Goal: Complete application form: Complete application form

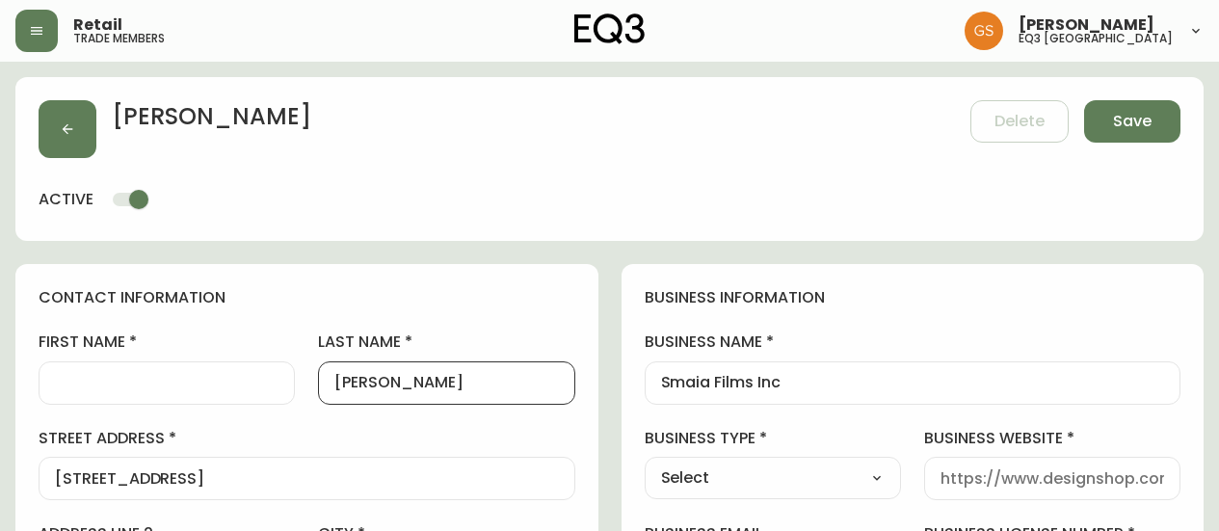
select select "ON"
select select "CA"
select select "CA_EN"
select select "cjw10z96q005b6gs00r6w7pwt"
select select "false"
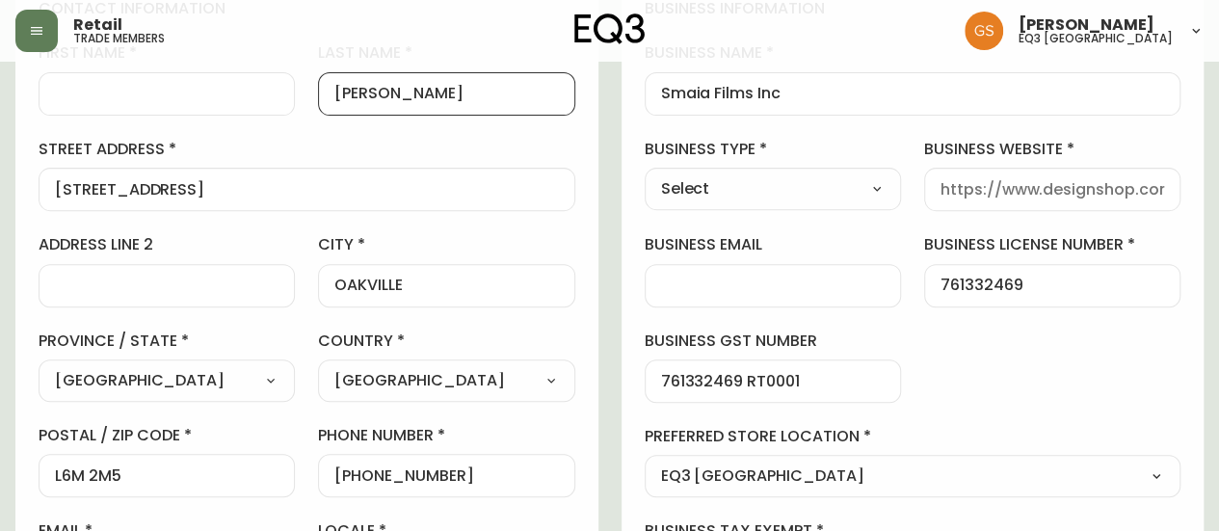
scroll to position [289, 0]
click at [752, 189] on select "Select Interior Designer Architect Home Builder Contractor Real Estate Agent Ho…" at bounding box center [773, 188] width 256 height 29
select select "Other"
click at [645, 174] on select "Select Interior Designer Architect Home Builder Contractor Real Estate Agent Ho…" at bounding box center [773, 188] width 256 height 29
type input "Other"
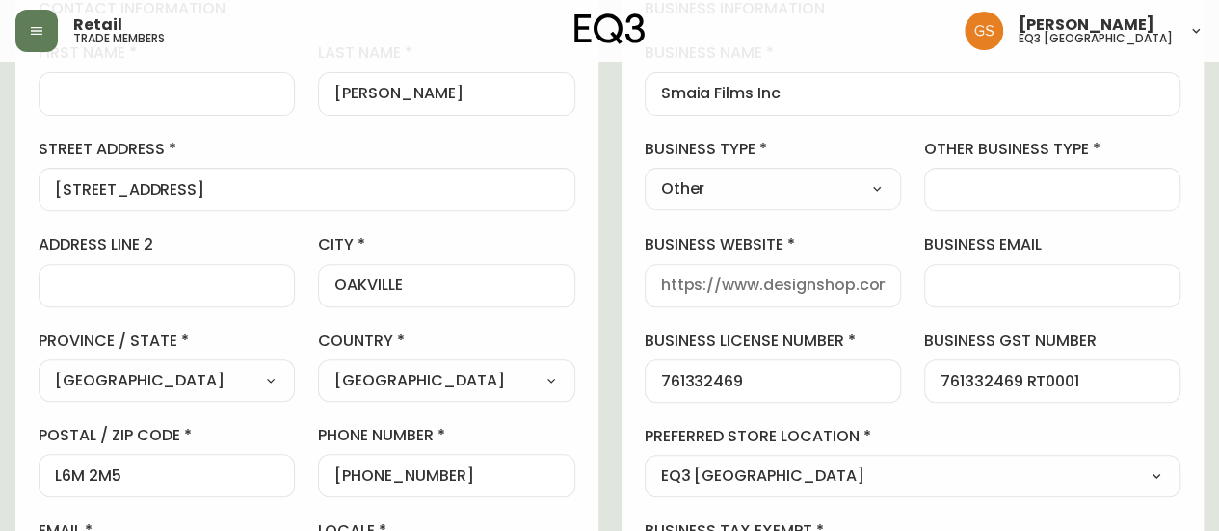
click at [989, 194] on input "other business type" at bounding box center [1053, 189] width 224 height 18
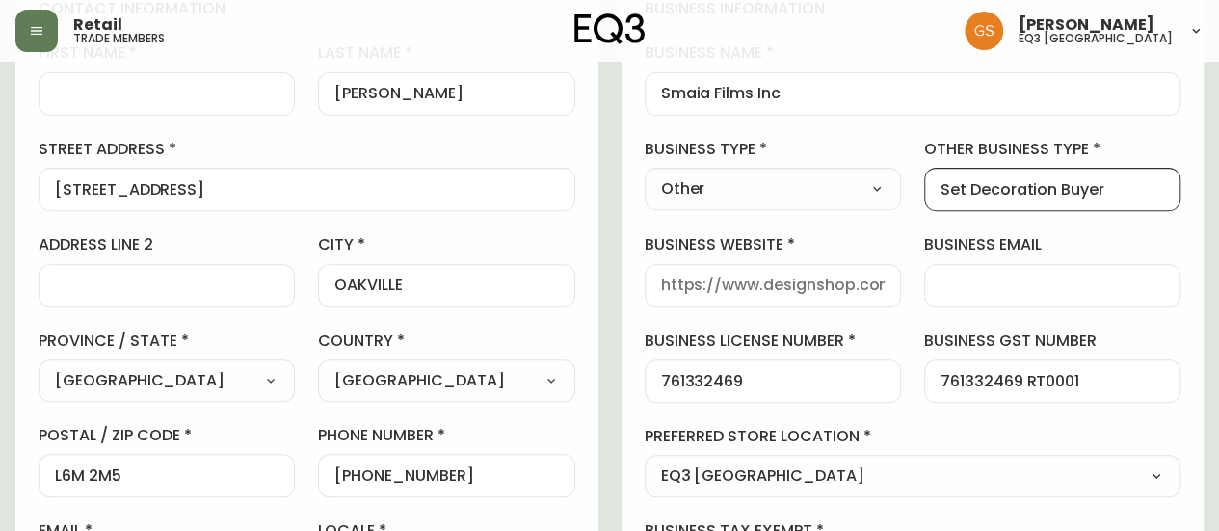
drag, startPoint x: 1057, startPoint y: 185, endPoint x: 1118, endPoint y: 180, distance: 60.9
click at [1118, 180] on input "Set Decoration Buyer" at bounding box center [1053, 189] width 224 height 18
type input "Set Decoration"
click at [1127, 133] on div "business information business name Smaia Films Inc business type Other Select I…" at bounding box center [913, 295] width 583 height 641
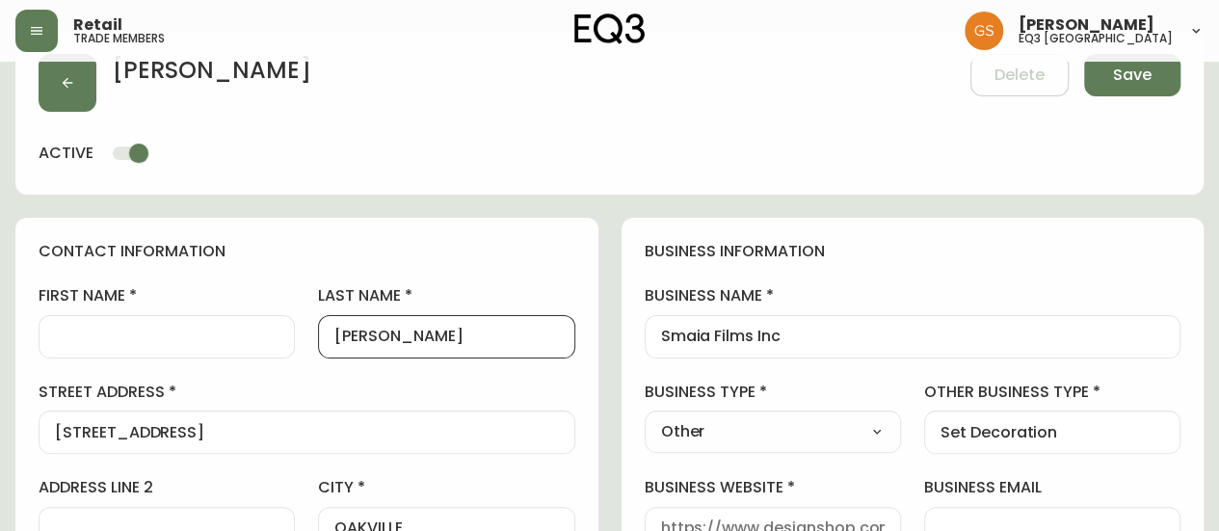
scroll to position [0, 0]
drag, startPoint x: 362, startPoint y: 336, endPoint x: 328, endPoint y: 340, distance: 34.9
click at [329, 341] on div "[PERSON_NAME]" at bounding box center [446, 336] width 256 height 43
click at [451, 331] on input "[PERSON_NAME]" at bounding box center [446, 337] width 224 height 18
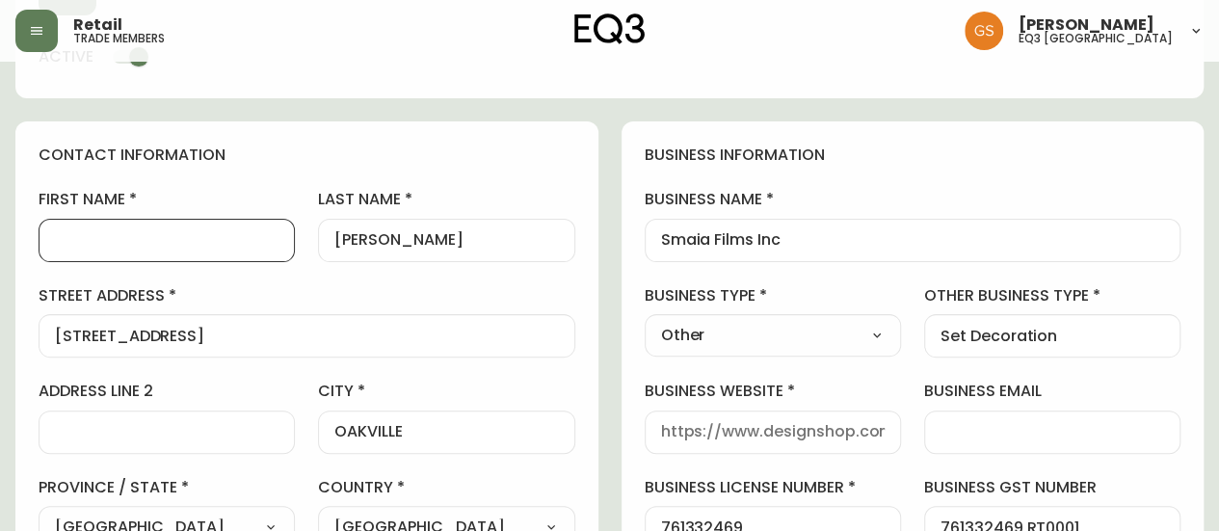
click at [232, 244] on input "first name" at bounding box center [167, 240] width 224 height 18
click at [145, 243] on input "first name" at bounding box center [167, 240] width 224 height 18
paste input "Stephan Maia"
type input "Stephan Maia"
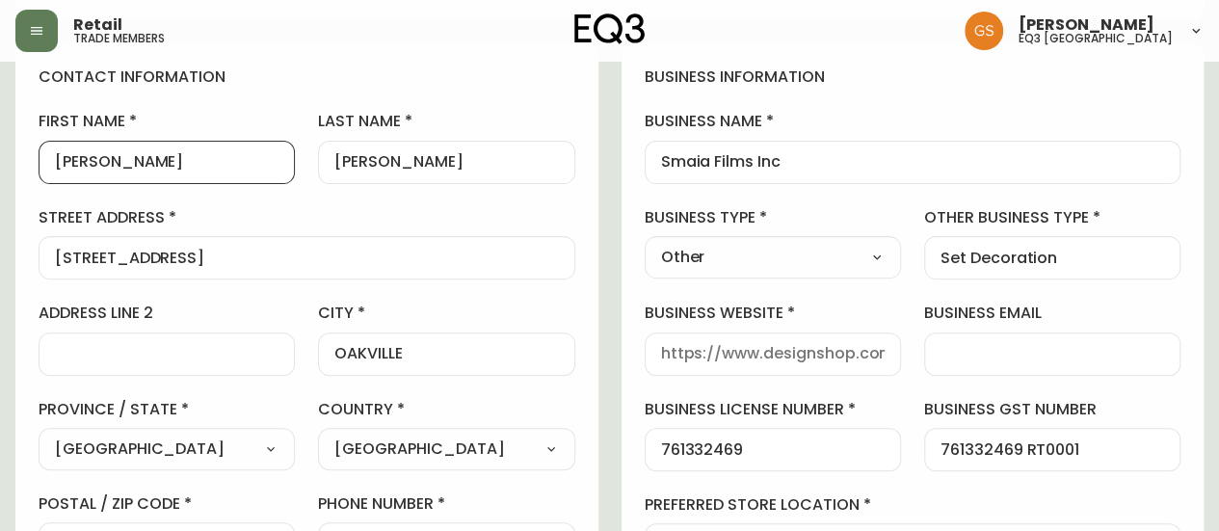
scroll to position [46, 0]
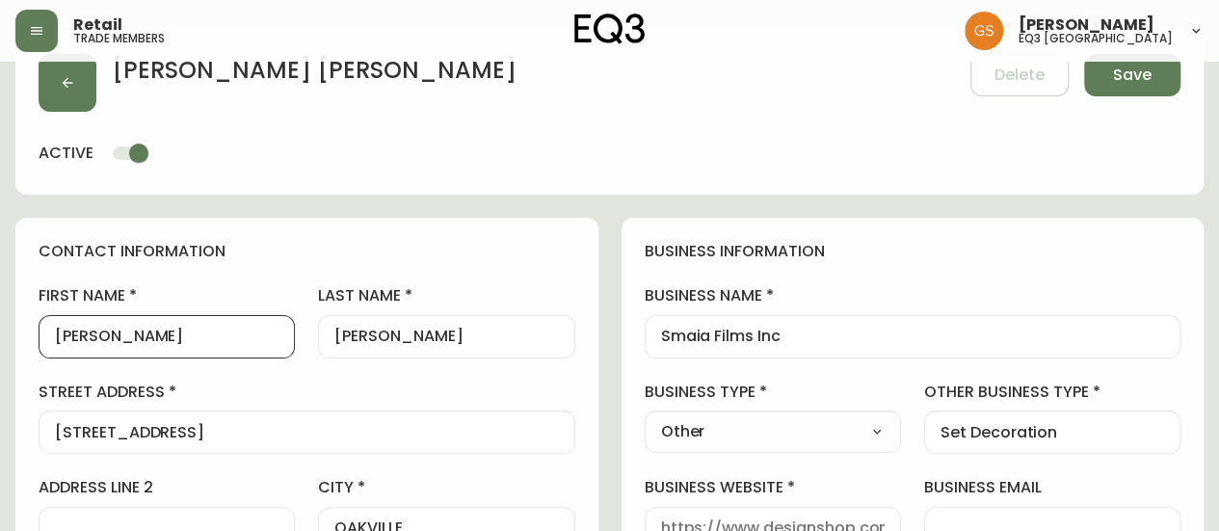
drag, startPoint x: 170, startPoint y: 333, endPoint x: 197, endPoint y: 350, distance: 31.6
click at [122, 332] on input "Stephan Maia" at bounding box center [167, 337] width 224 height 18
click at [331, 332] on div "[PERSON_NAME]" at bounding box center [446, 336] width 256 height 43
click at [330, 342] on div "[PERSON_NAME]" at bounding box center [446, 336] width 256 height 43
click at [334, 335] on input "[PERSON_NAME]" at bounding box center [446, 337] width 224 height 18
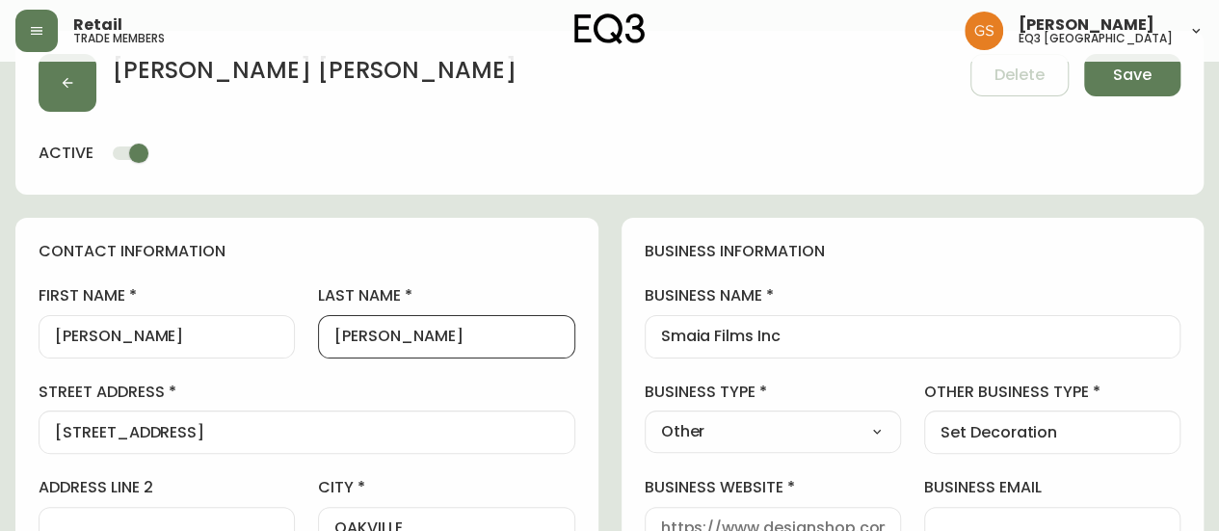
paste input "[PERSON_NAME]"
drag, startPoint x: 377, startPoint y: 331, endPoint x: 510, endPoint y: 334, distance: 133.0
click at [510, 334] on input "Maia Heli Isolehto" at bounding box center [446, 337] width 224 height 18
type input "[PERSON_NAME]"
drag, startPoint x: 169, startPoint y: 339, endPoint x: 125, endPoint y: 333, distance: 43.7
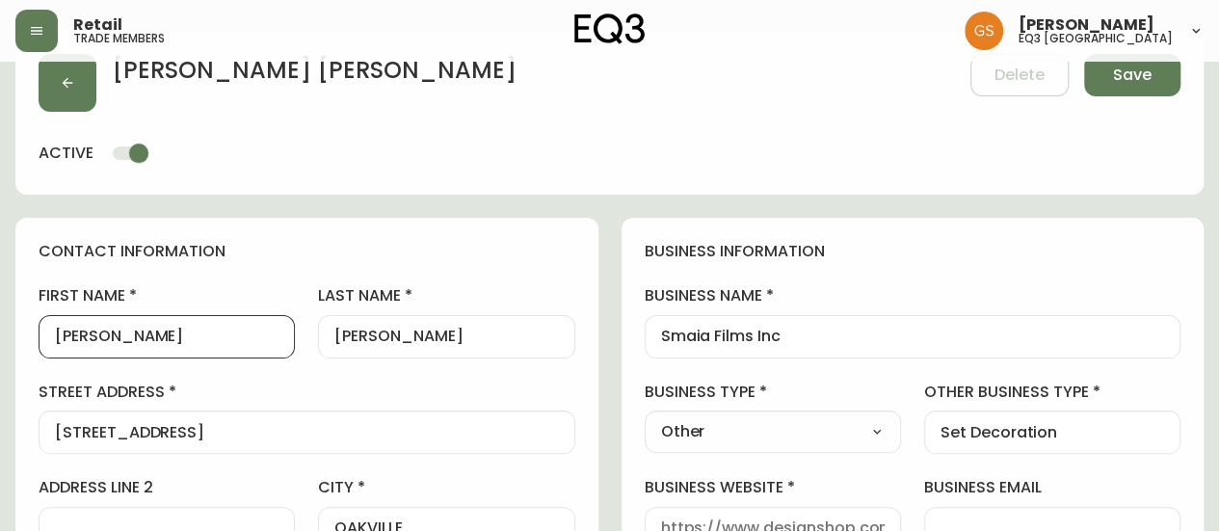
click at [125, 333] on input "Stephan Maia" at bounding box center [167, 337] width 224 height 18
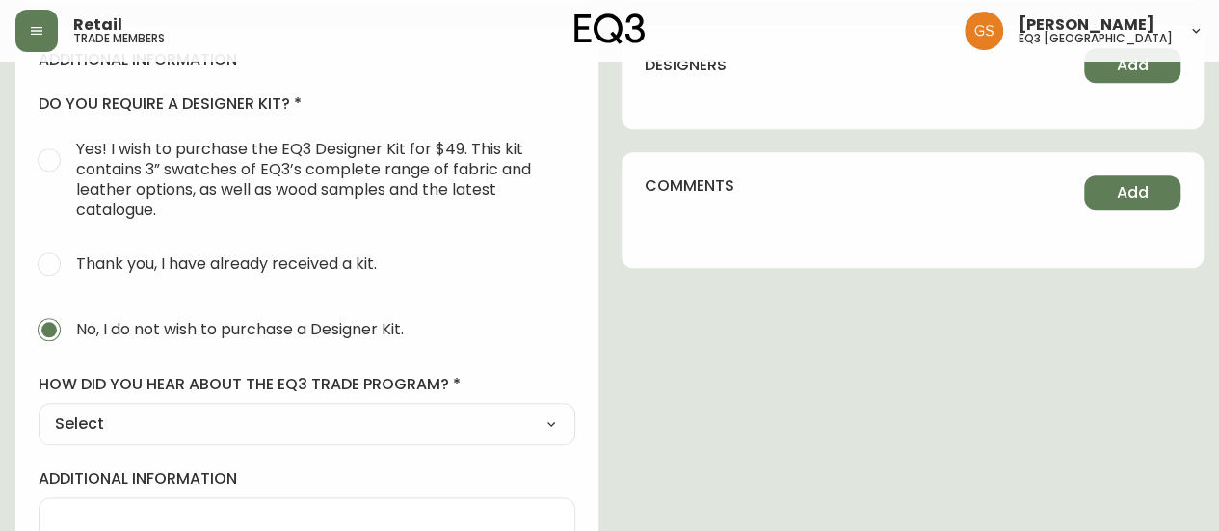
scroll to position [1010, 0]
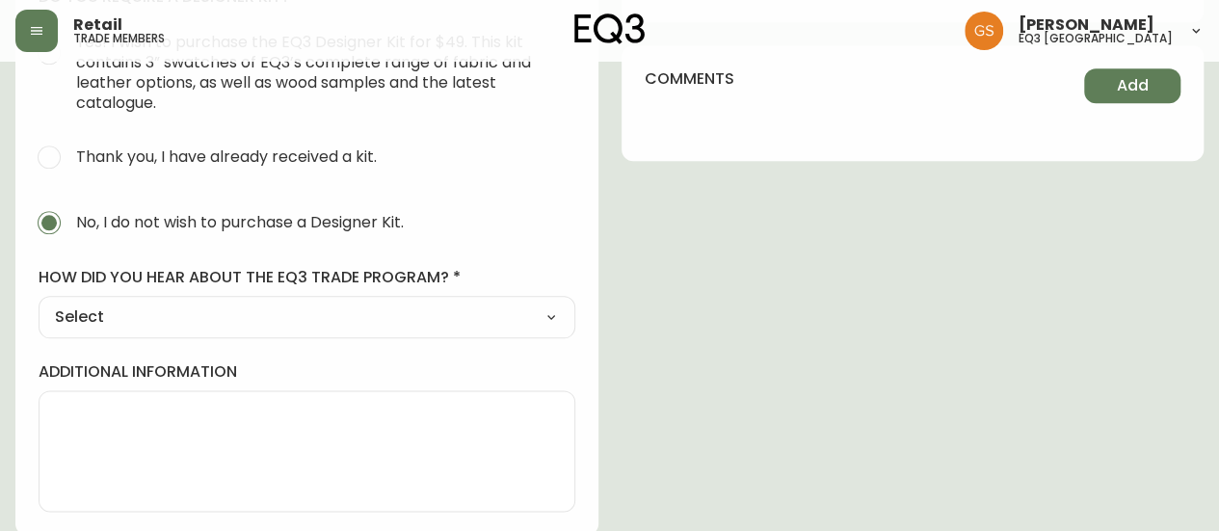
type input "[PERSON_NAME]"
click at [160, 314] on select "Select Social Media Advertisement Trade Show Outreach from a Trade Rep Other" at bounding box center [307, 317] width 537 height 29
select select "Other"
click at [39, 303] on select "Select Social Media Advertisement Trade Show Outreach from a Trade Rep Other" at bounding box center [307, 317] width 537 height 29
type input "Other"
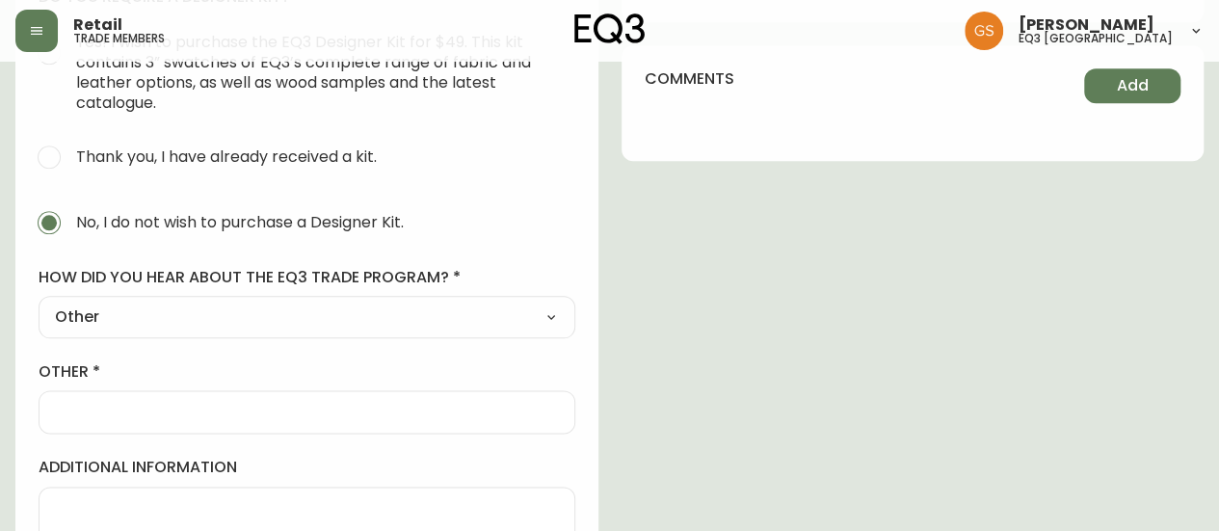
click at [183, 406] on input "other" at bounding box center [307, 412] width 504 height 18
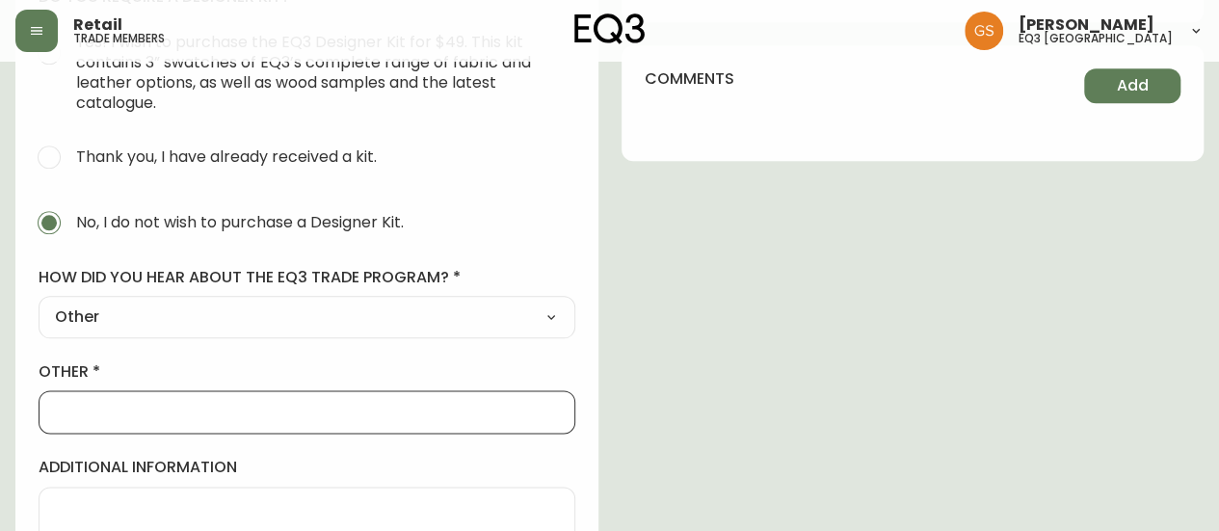
type input "WALK IN"
click at [545, 250] on div "additional information do you require a designer kit? Yes! I wish to purchase t…" at bounding box center [306, 275] width 583 height 712
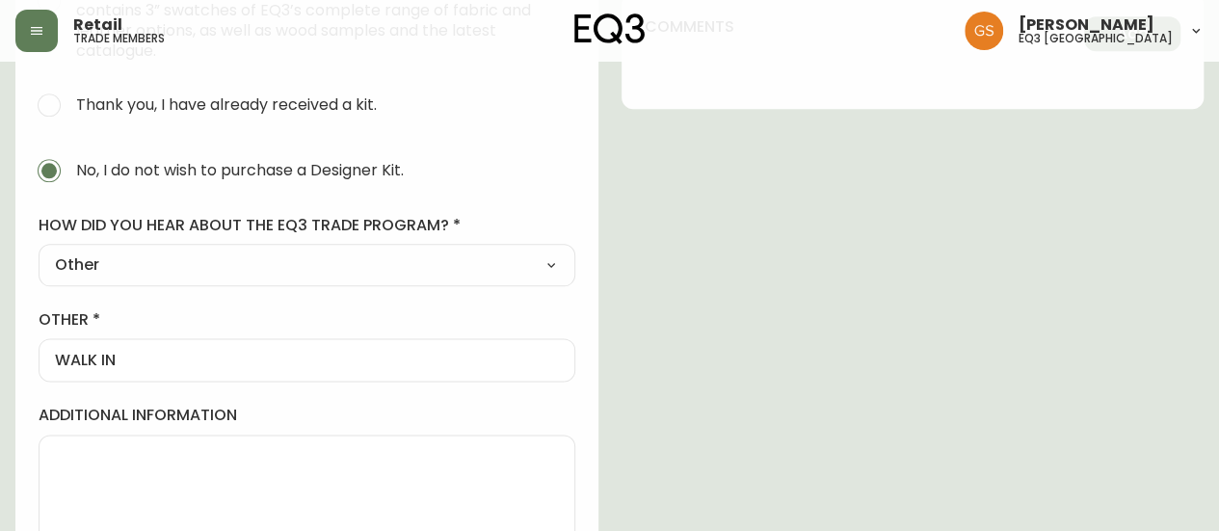
scroll to position [1104, 0]
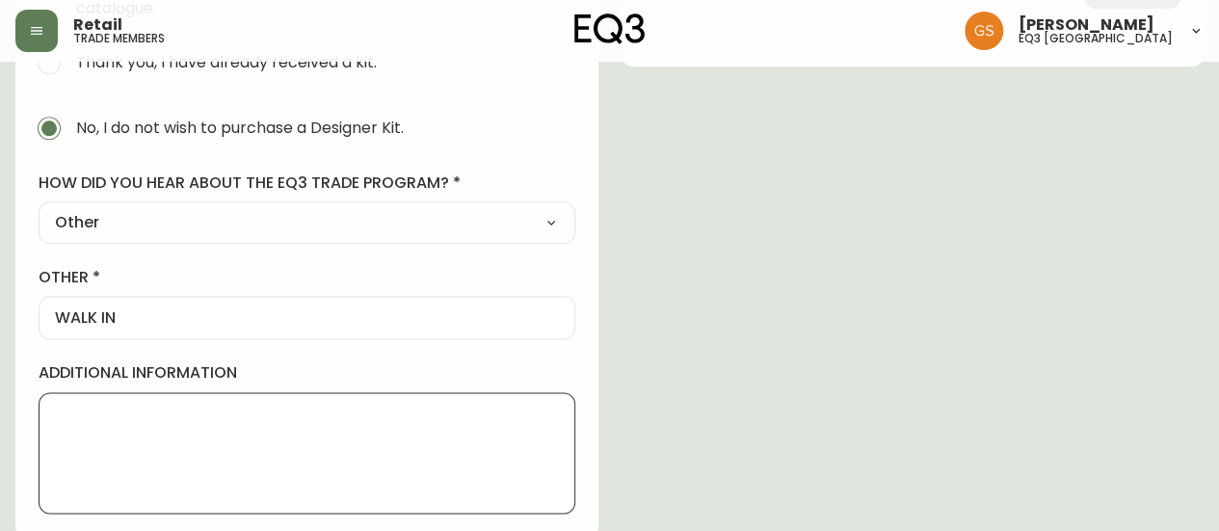
click at [323, 419] on textarea "additional information" at bounding box center [307, 453] width 504 height 96
paste textarea "[PERSON_NAME]"
click at [445, 433] on textarea "Other business owner includes: Heli Isolehto" at bounding box center [307, 453] width 504 height 96
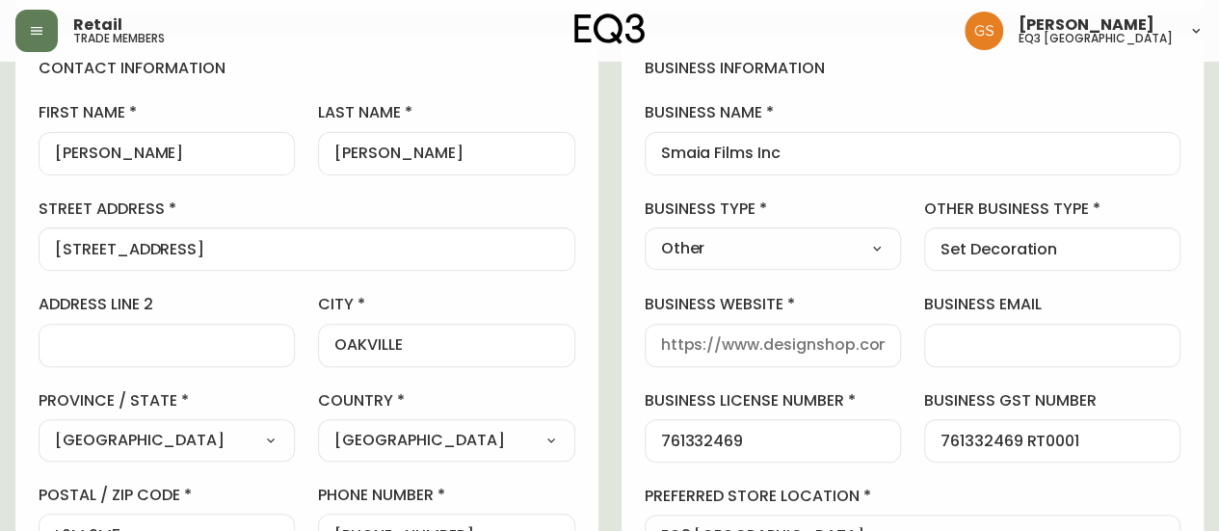
scroll to position [385, 0]
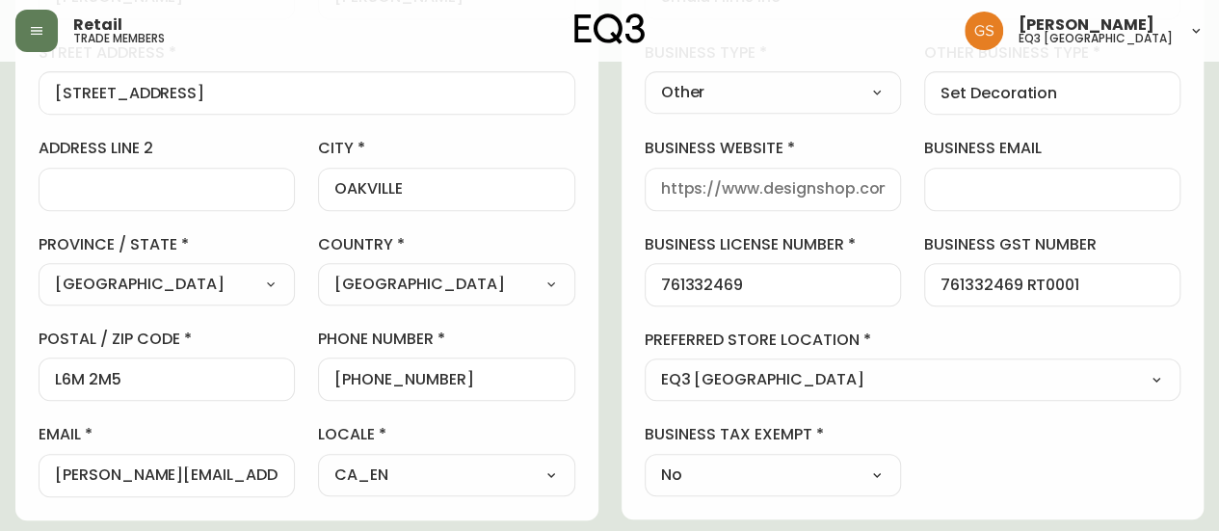
type textarea "Other business owner includes: Heli Isolehto"
drag, startPoint x: 940, startPoint y: 278, endPoint x: 1087, endPoint y: 306, distance: 150.1
click at [1087, 306] on div "business information business name Smaia Films Inc business type Other Select I…" at bounding box center [913, 199] width 583 height 641
click at [1093, 279] on input "761332469 RT0001" at bounding box center [1053, 285] width 224 height 18
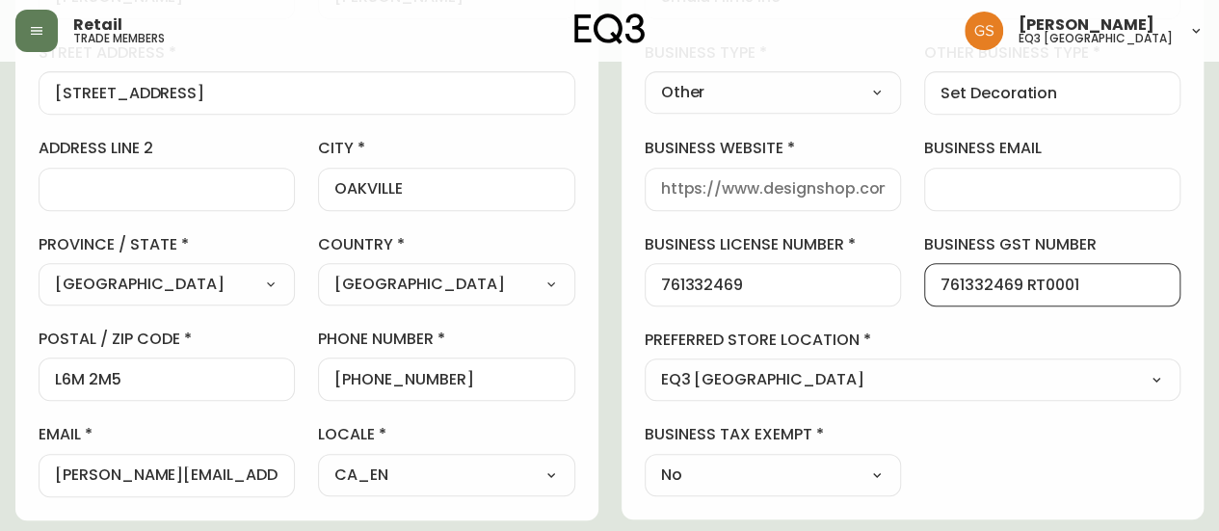
drag, startPoint x: 1093, startPoint y: 279, endPoint x: 1044, endPoint y: 273, distance: 49.6
click at [1044, 276] on input "761332469 RT0001" at bounding box center [1053, 285] width 224 height 18
click at [1090, 290] on input "761332469 RT0001" at bounding box center [1053, 285] width 224 height 18
drag, startPoint x: 943, startPoint y: 280, endPoint x: 1108, endPoint y: 289, distance: 165.0
click at [1108, 289] on input "761332469 RT0001" at bounding box center [1053, 285] width 224 height 18
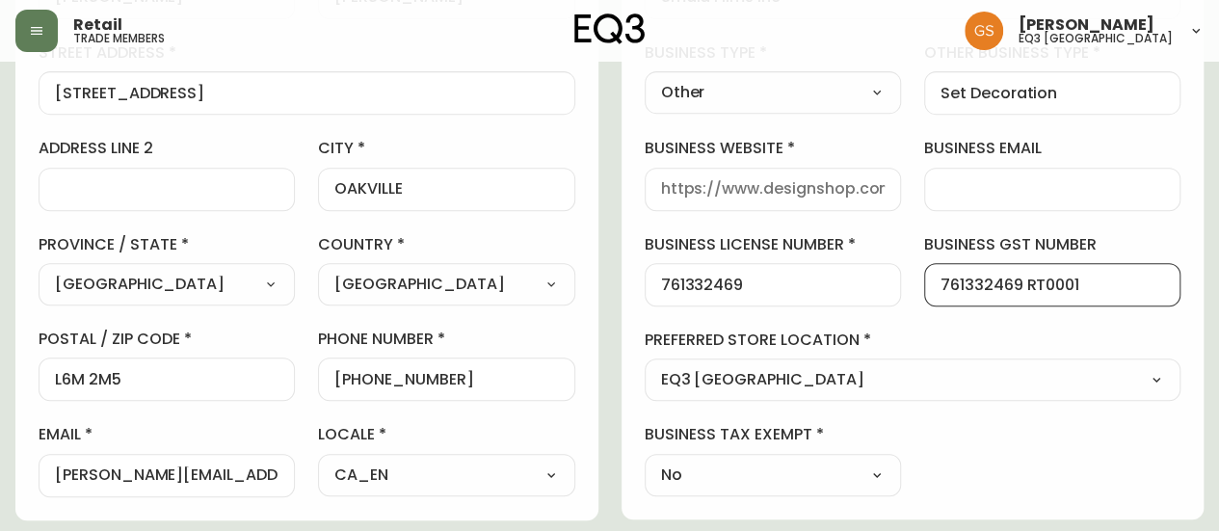
click at [1097, 292] on div "761332469 RT0001" at bounding box center [1052, 284] width 256 height 43
click at [1106, 281] on input "761332469 RT0001" at bounding box center [1053, 285] width 224 height 18
drag, startPoint x: 1027, startPoint y: 281, endPoint x: 1054, endPoint y: 279, distance: 27.1
click at [1054, 279] on input "761332469 RT0001" at bounding box center [1053, 285] width 224 height 18
click at [927, 275] on div "761332469 RT0001" at bounding box center [1052, 284] width 256 height 43
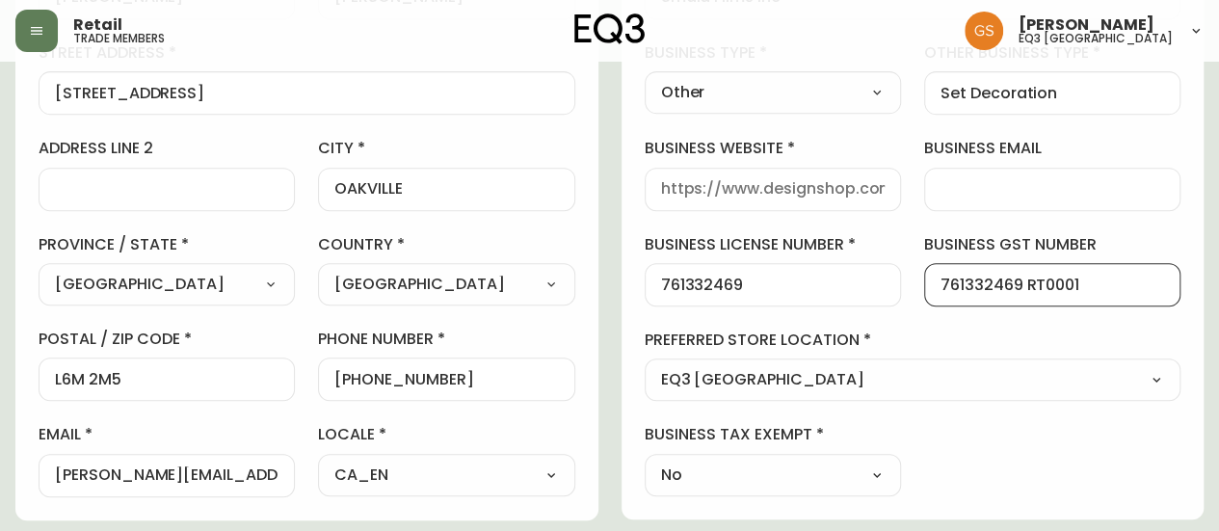
click at [962, 286] on input "761332469 RT0001" at bounding box center [1053, 285] width 224 height 18
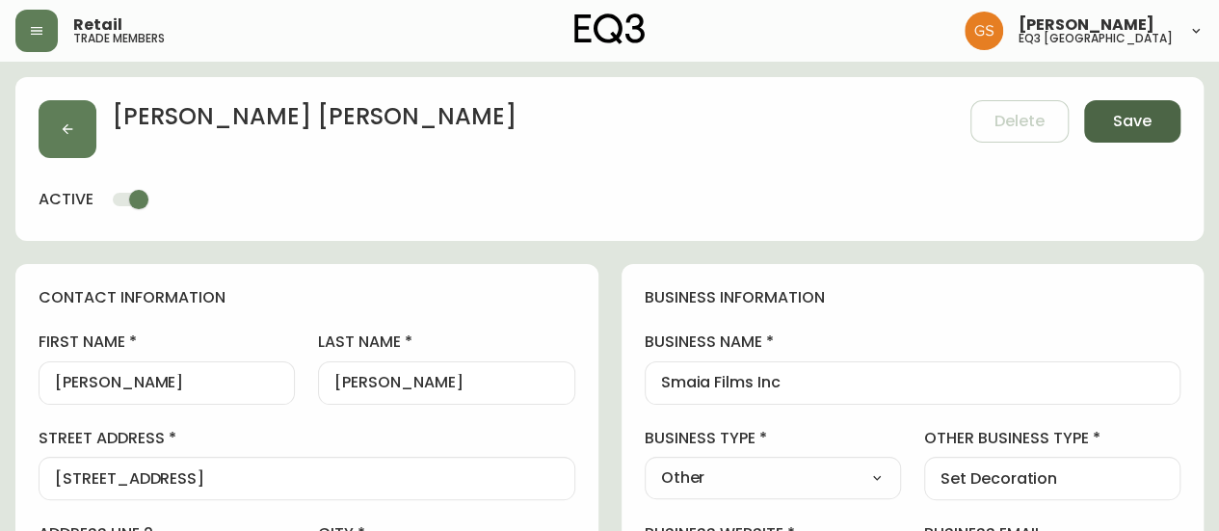
click at [1125, 128] on span "Save" at bounding box center [1132, 121] width 39 height 21
click at [1121, 113] on span "Save" at bounding box center [1132, 121] width 39 height 21
click at [1118, 122] on span "Save" at bounding box center [1132, 121] width 39 height 21
click at [1132, 117] on span "Save" at bounding box center [1132, 121] width 39 height 21
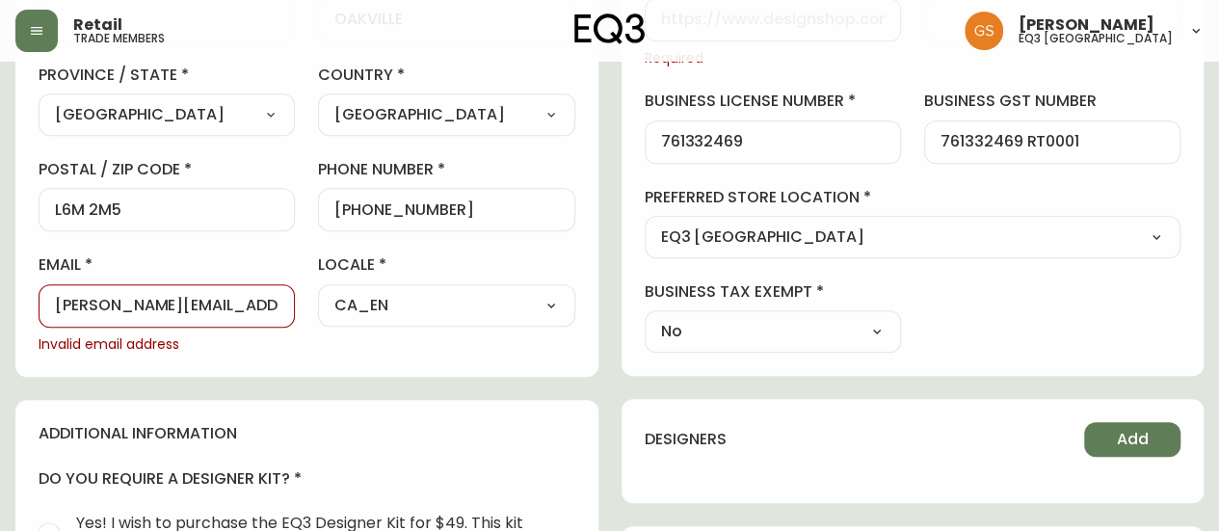
scroll to position [553, 0]
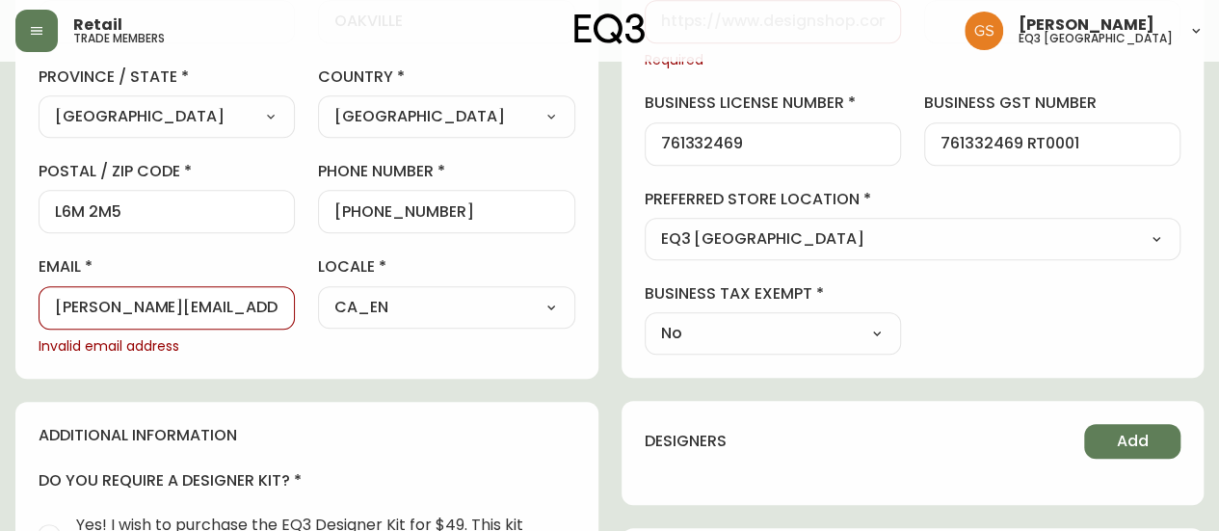
click at [56, 302] on input "[PERSON_NAME][EMAIL_ADDRESS][DOMAIN_NAME]" at bounding box center [167, 308] width 224 height 18
click at [268, 313] on div "[PERSON_NAME][EMAIL_ADDRESS][DOMAIN_NAME]" at bounding box center [167, 307] width 256 height 43
click at [278, 309] on input "[PERSON_NAME][EMAIL_ADDRESS][DOMAIN_NAME]" at bounding box center [167, 308] width 224 height 18
drag, startPoint x: 279, startPoint y: 303, endPoint x: 180, endPoint y: 276, distance: 102.9
click at [180, 276] on div "email stephan.maia@gmail.com Invalid email address" at bounding box center [167, 305] width 256 height 99
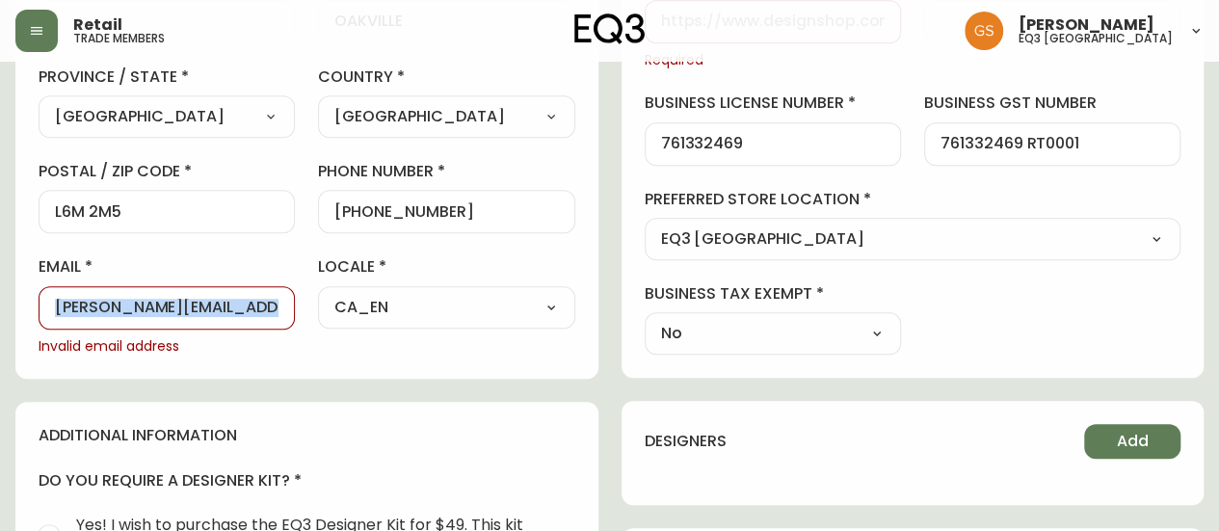
click at [265, 302] on input "[PERSON_NAME][EMAIL_ADDRESS][DOMAIN_NAME]" at bounding box center [167, 308] width 224 height 18
drag, startPoint x: 276, startPoint y: 305, endPoint x: 25, endPoint y: 316, distance: 250.8
click at [25, 316] on div "contact information first name Stephan last name Maia street address 1189 Woodv…" at bounding box center [306, 45] width 583 height 668
click at [66, 304] on input "email" at bounding box center [167, 308] width 224 height 18
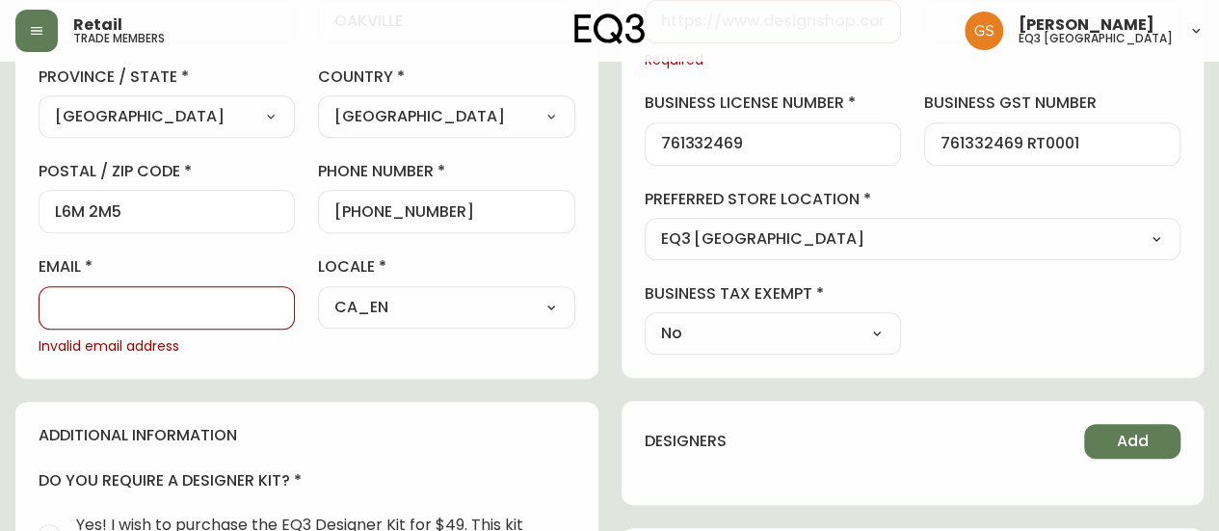
paste input "[PERSON_NAME][EMAIL_ADDRESS][DOMAIN_NAME]"
click at [52, 309] on div "[PERSON_NAME][EMAIL_ADDRESS][DOMAIN_NAME]" at bounding box center [167, 307] width 256 height 43
click at [31, 308] on div "contact information first name Stephan last name Maia street address 1189 Woodv…" at bounding box center [306, 45] width 583 height 668
click at [56, 299] on input "[PERSON_NAME][EMAIL_ADDRESS][DOMAIN_NAME]" at bounding box center [167, 308] width 224 height 18
click at [264, 304] on input "[PERSON_NAME][EMAIL_ADDRESS][DOMAIN_NAME]" at bounding box center [167, 308] width 224 height 18
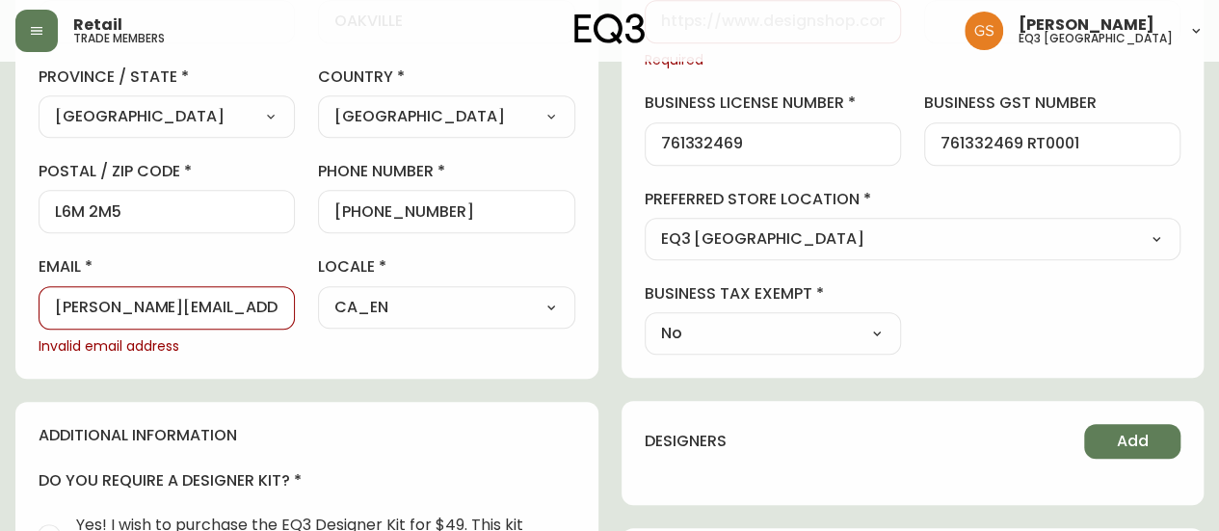
click at [346, 388] on div "contact information first name Stephan last name Maia street address 1189 Woodv…" at bounding box center [306, 412] width 583 height 1403
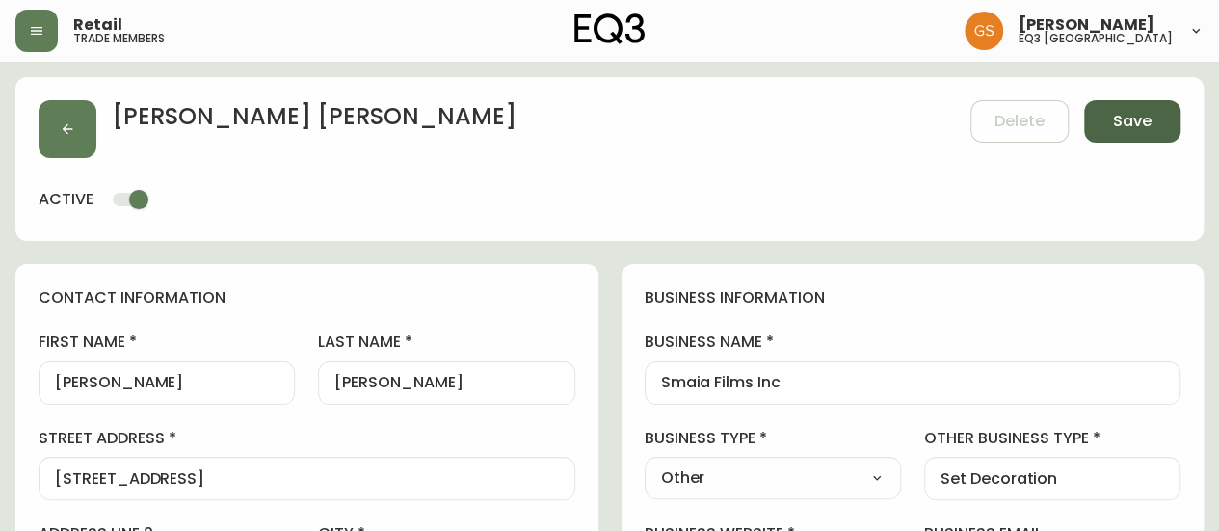
click at [1134, 138] on button "Save" at bounding box center [1132, 121] width 96 height 42
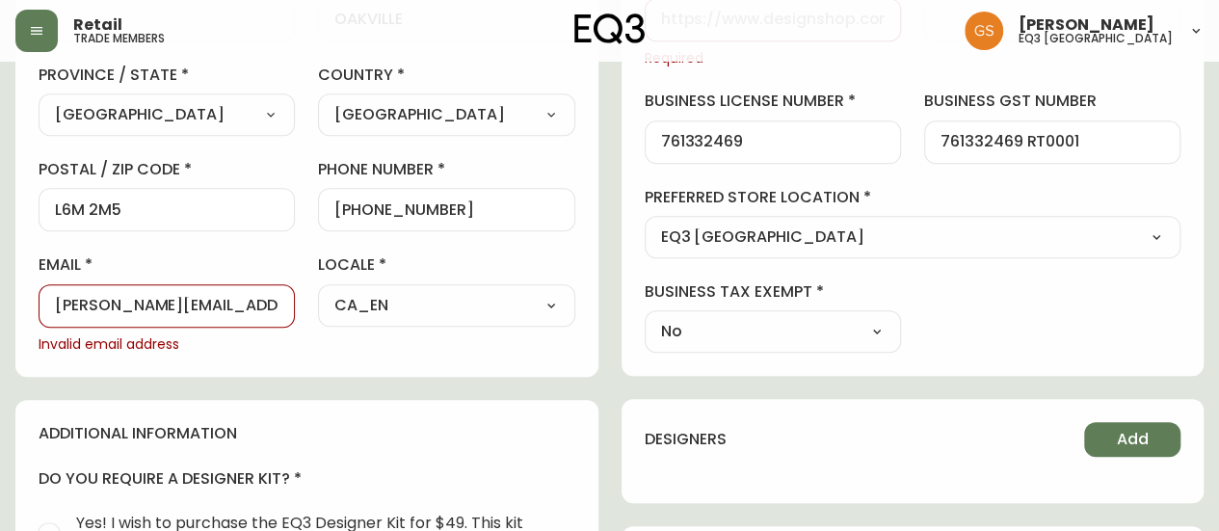
scroll to position [578, 0]
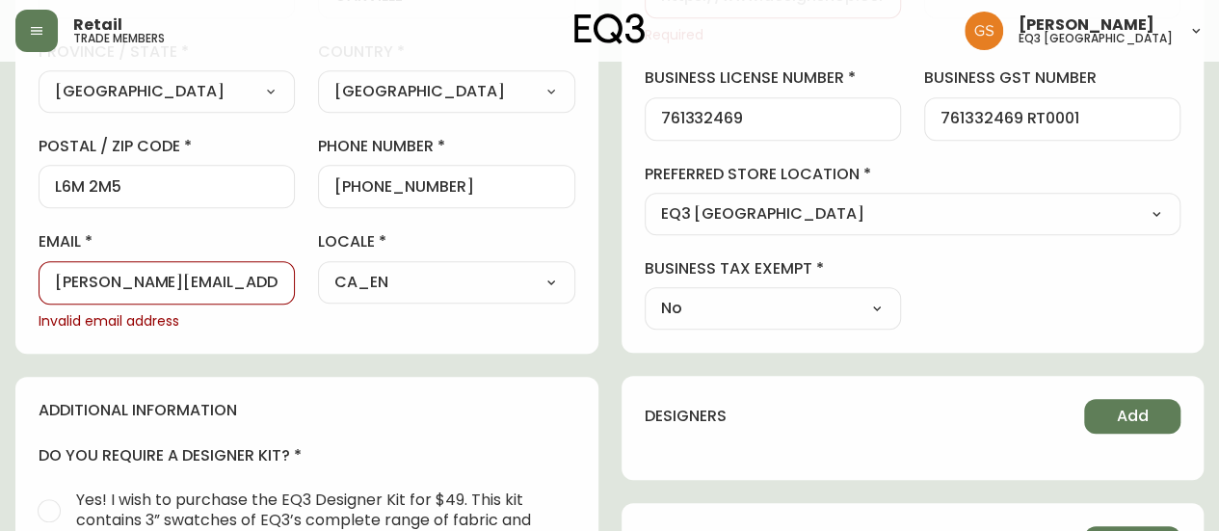
click at [277, 279] on input "[PERSON_NAME][EMAIL_ADDRESS][DOMAIN_NAME]" at bounding box center [167, 283] width 224 height 18
click at [243, 279] on input "[PERSON_NAME][EMAIL_ADDRESS][DOMAIN_NAME]" at bounding box center [167, 283] width 224 height 18
drag, startPoint x: 271, startPoint y: 278, endPoint x: 58, endPoint y: 271, distance: 213.1
click at [58, 271] on div "[PERSON_NAME][EMAIL_ADDRESS][DOMAIN_NAME]" at bounding box center [167, 282] width 256 height 43
drag, startPoint x: 299, startPoint y: 277, endPoint x: 40, endPoint y: 290, distance: 259.6
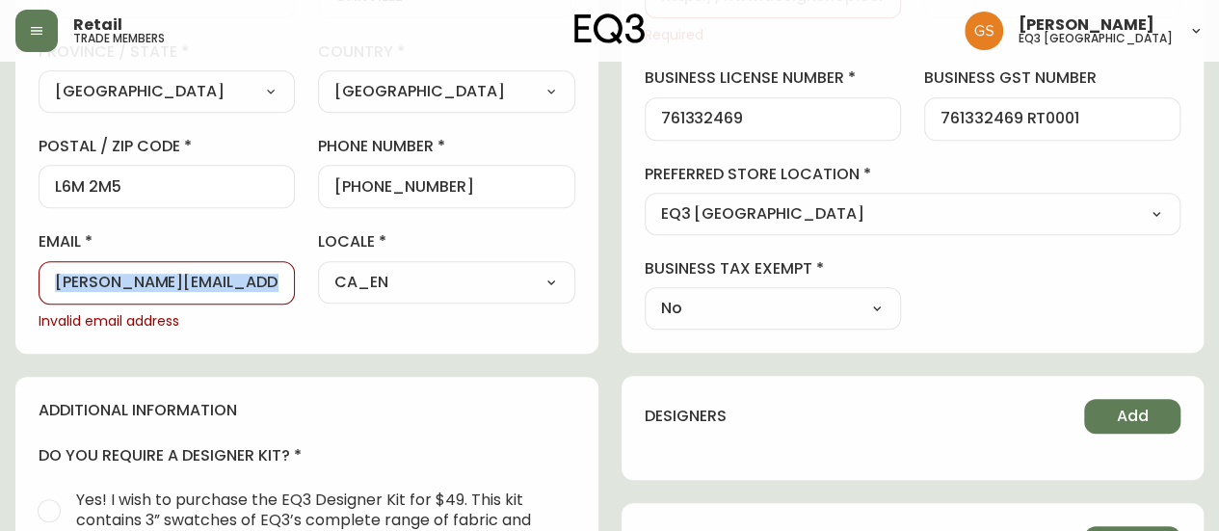
click at [37, 293] on div "contact information first name Stephan last name Maia street address 1189 Woodv…" at bounding box center [306, 20] width 583 height 668
click at [244, 307] on div "email stephan.maia@gmail.cm Invalid email address" at bounding box center [167, 280] width 256 height 99
click at [247, 283] on input "stephan.maia@gmail.cm" at bounding box center [167, 283] width 224 height 18
type input "s"
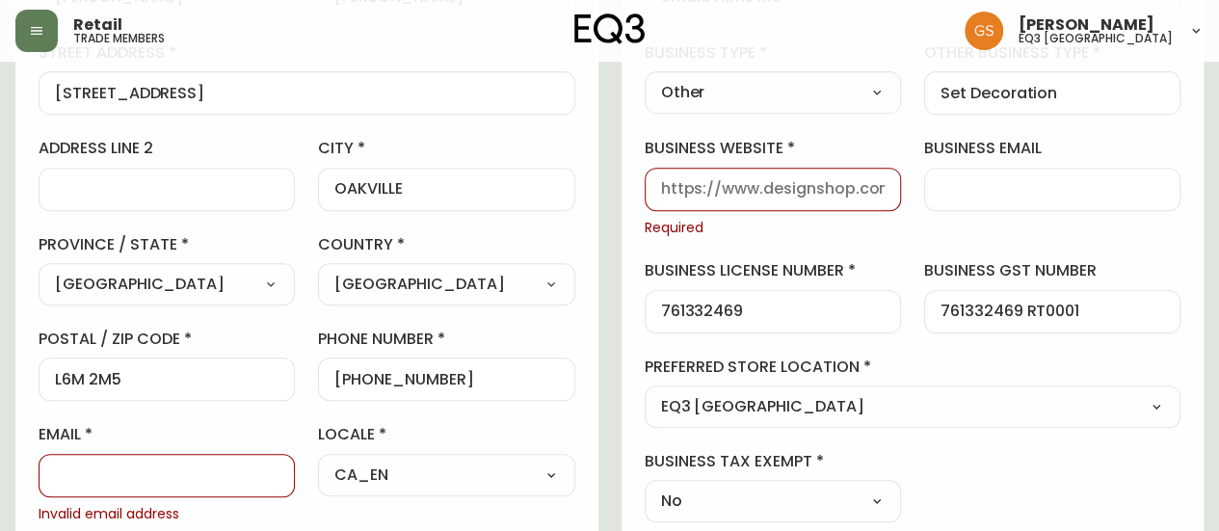
scroll to position [193, 0]
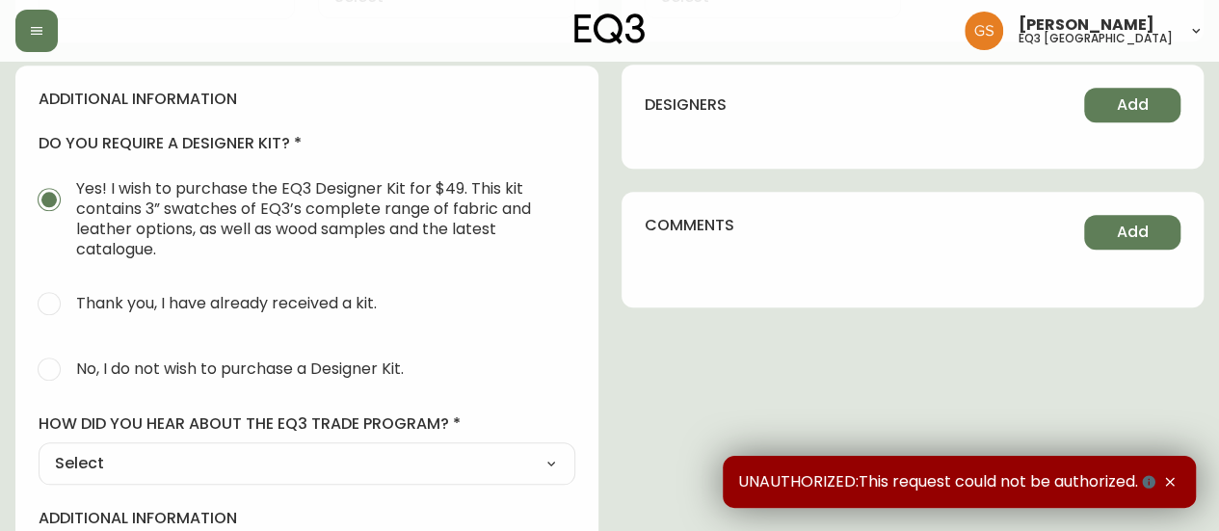
scroll to position [867, 0]
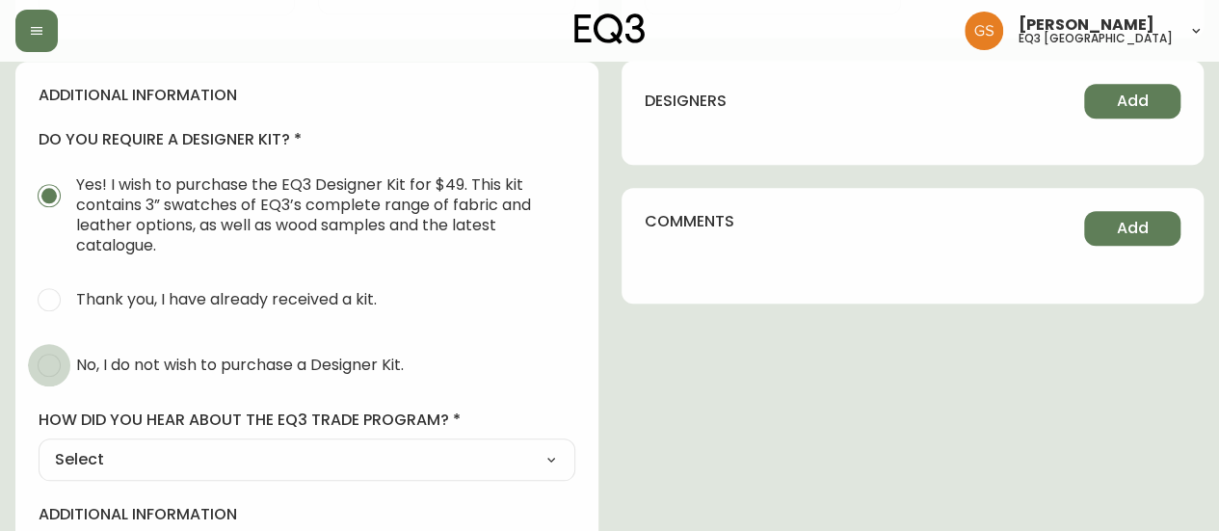
click at [41, 361] on input "No, I do not wish to purchase a Designer Kit." at bounding box center [49, 365] width 42 height 42
radio input "true"
radio input "false"
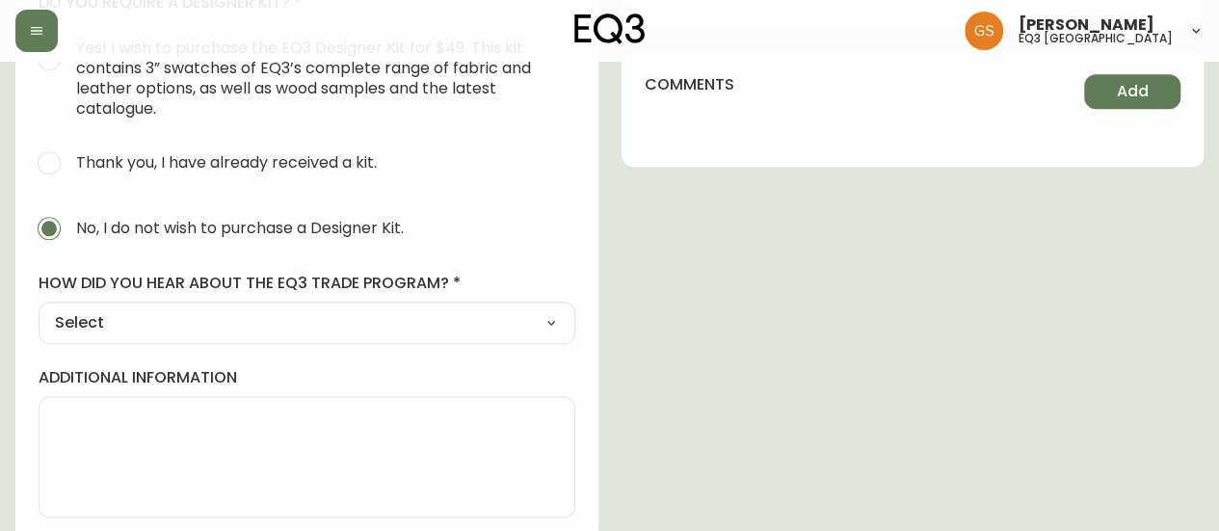
scroll to position [1010, 0]
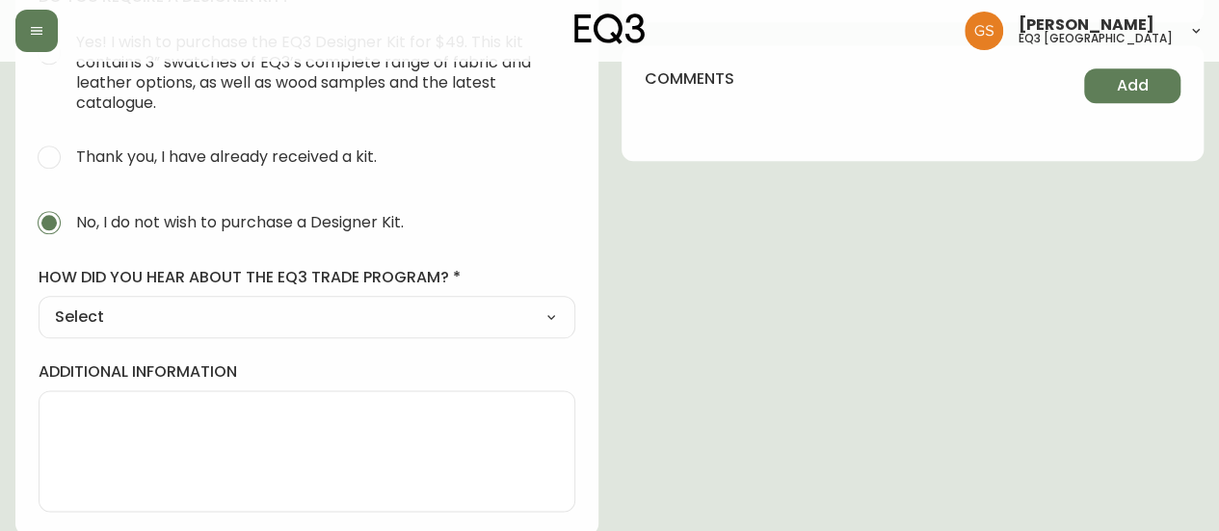
click at [212, 318] on select "Select Social Media Advertisement Trade Show Outreach from a Trade Rep Other" at bounding box center [307, 317] width 537 height 29
select select "Other"
click at [39, 303] on select "Select Social Media Advertisement Trade Show Outreach from a Trade Rep Other" at bounding box center [307, 317] width 537 height 29
type input "Other"
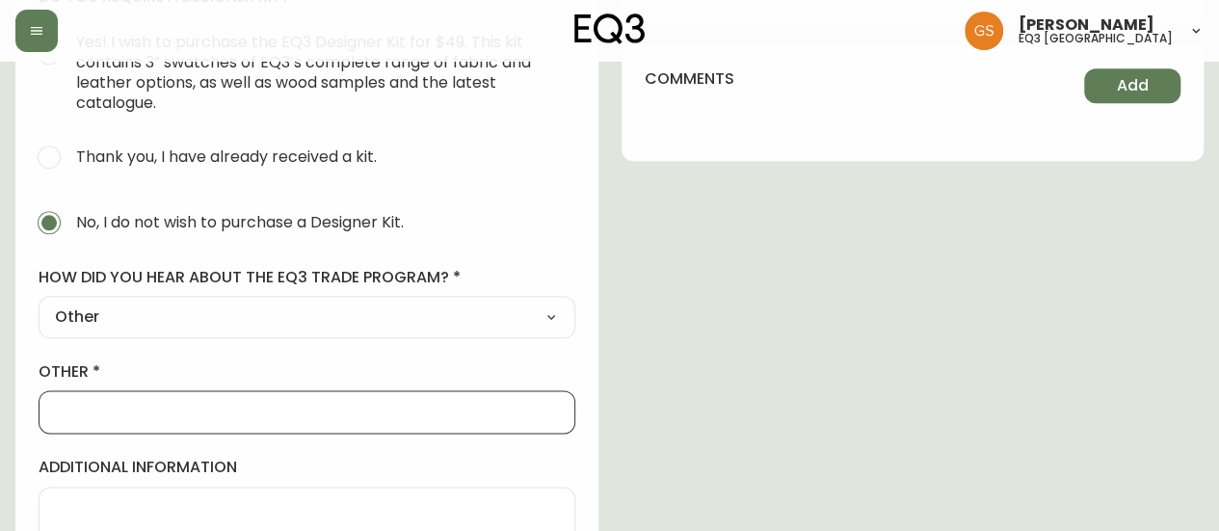
click at [173, 417] on input "other" at bounding box center [307, 412] width 504 height 18
type input "WALK IN"
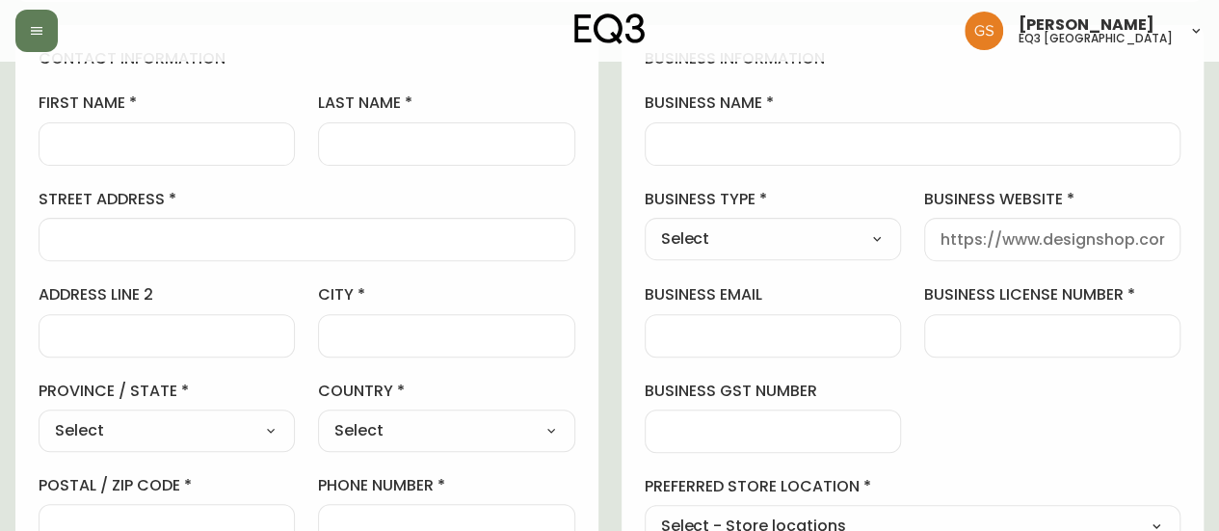
scroll to position [46, 0]
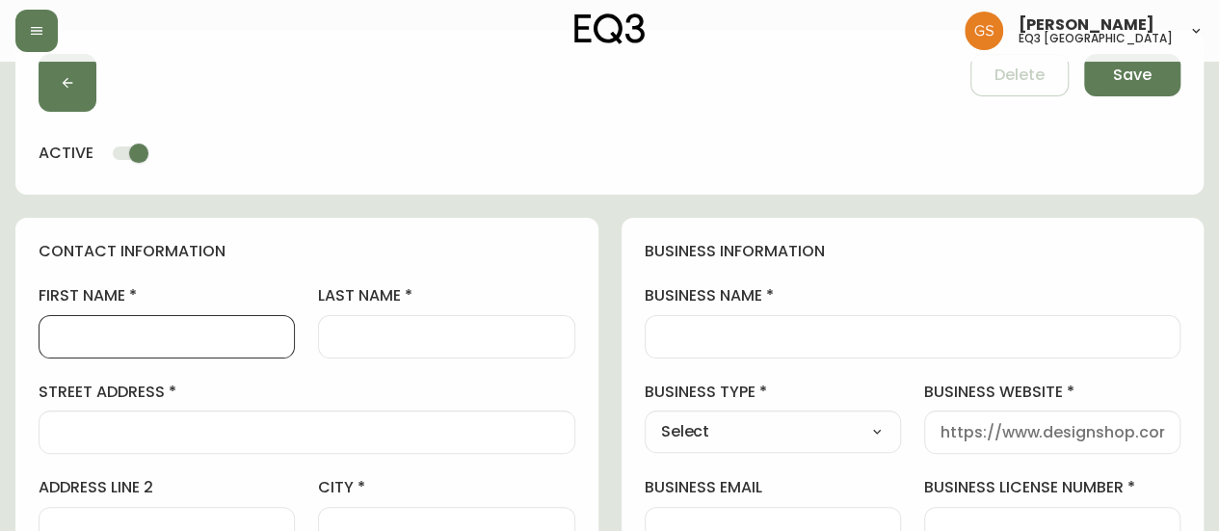
click at [119, 336] on input "first name" at bounding box center [167, 337] width 224 height 18
type input "[PERSON_NAME]"
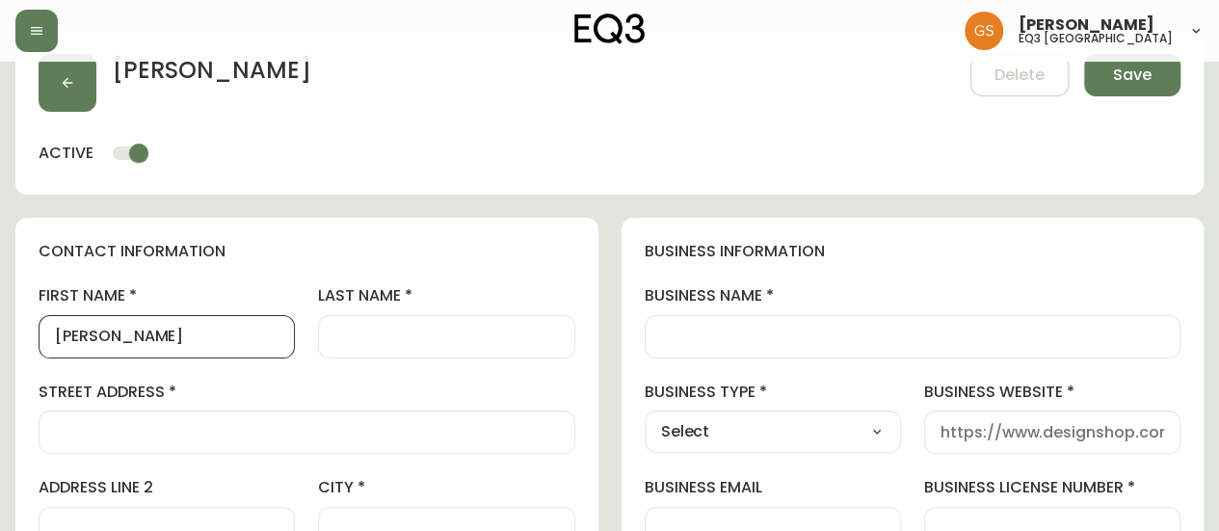
click at [366, 329] on input "last name" at bounding box center [446, 337] width 224 height 18
type input "[PERSON_NAME]"
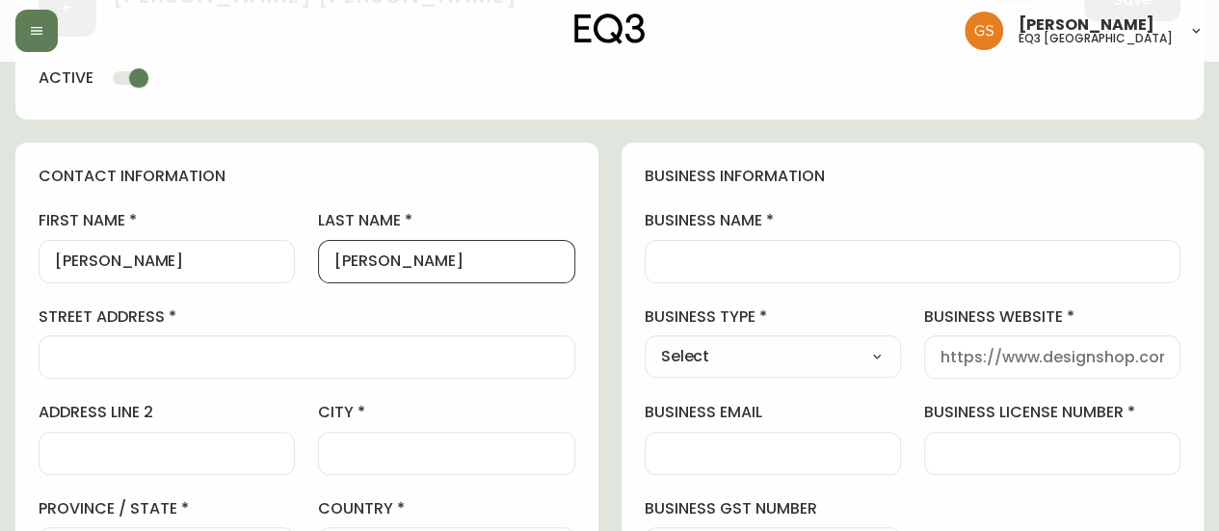
scroll to position [239, 0]
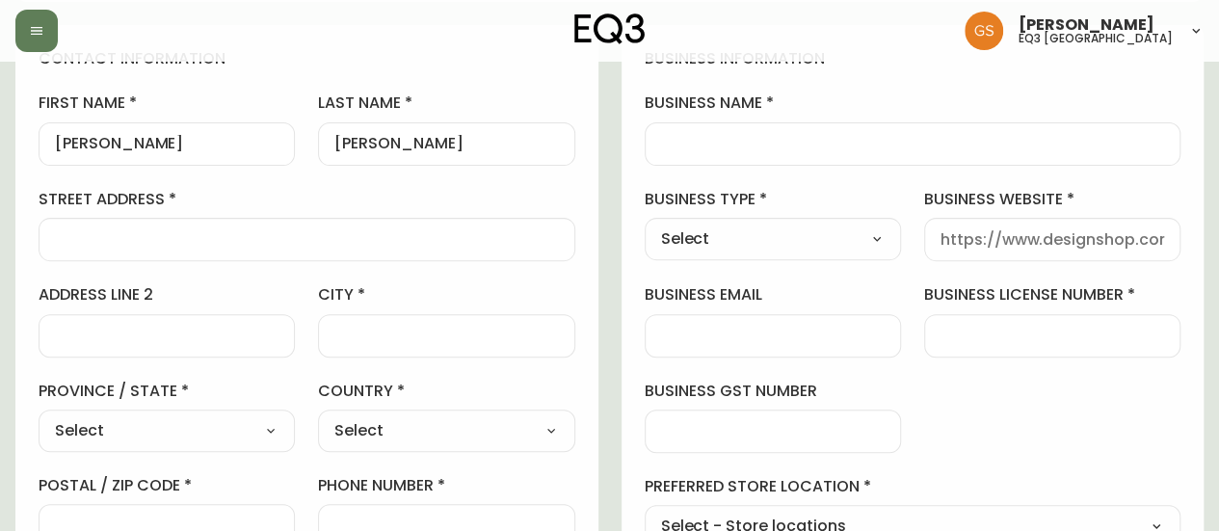
click at [147, 227] on div at bounding box center [307, 239] width 537 height 43
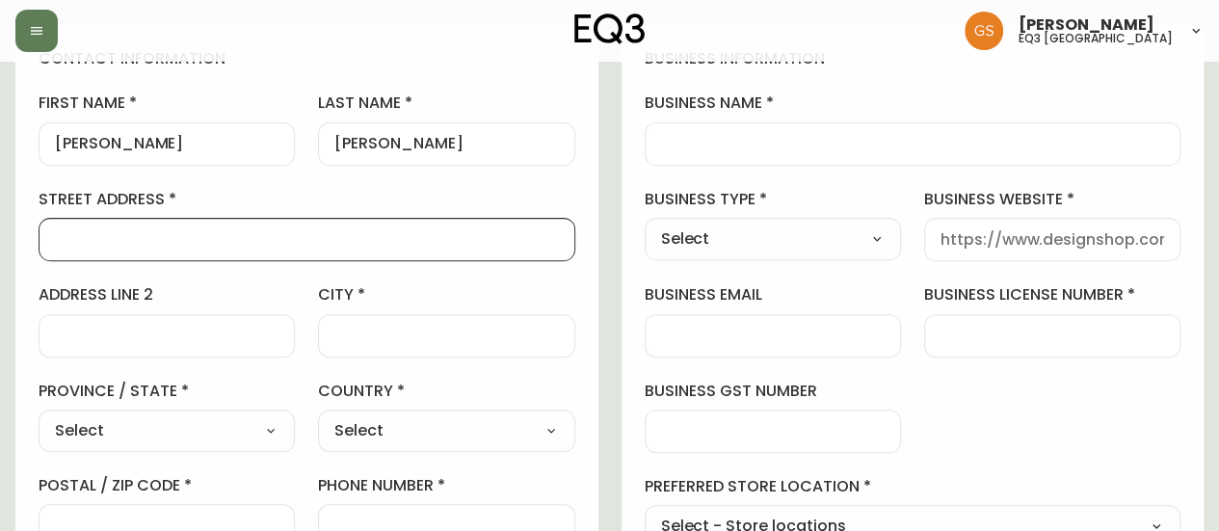
click at [409, 318] on div at bounding box center [446, 335] width 256 height 43
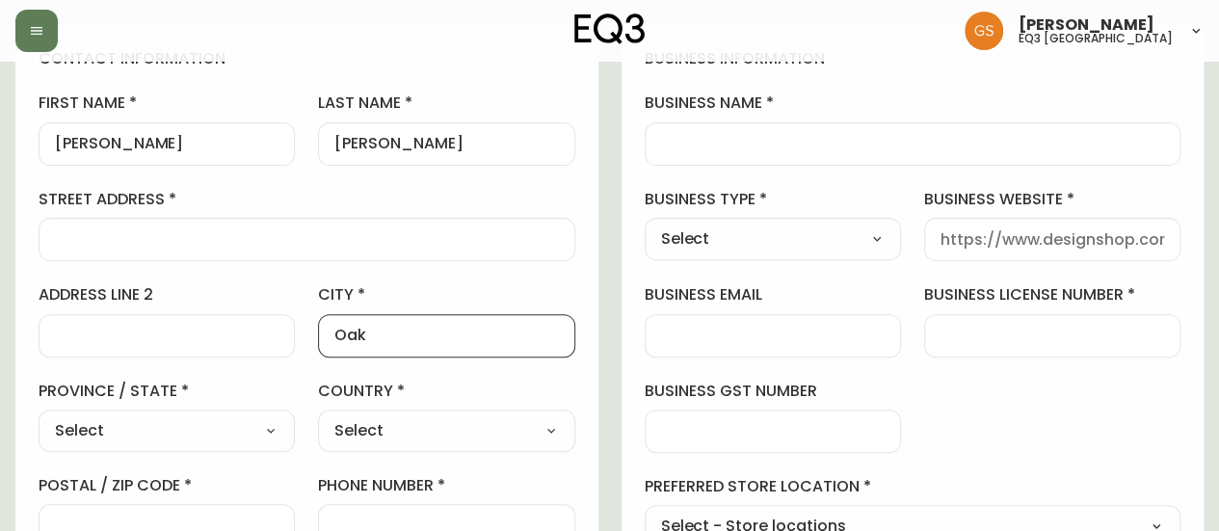
type input "Oakville"
click at [94, 335] on input "address line 2" at bounding box center [167, 336] width 224 height 18
click at [409, 425] on select "Select [GEOGRAPHIC_DATA] [GEOGRAPHIC_DATA]" at bounding box center [446, 430] width 256 height 29
select select "CA"
click at [318, 416] on select "Select [GEOGRAPHIC_DATA] [GEOGRAPHIC_DATA]" at bounding box center [446, 430] width 256 height 29
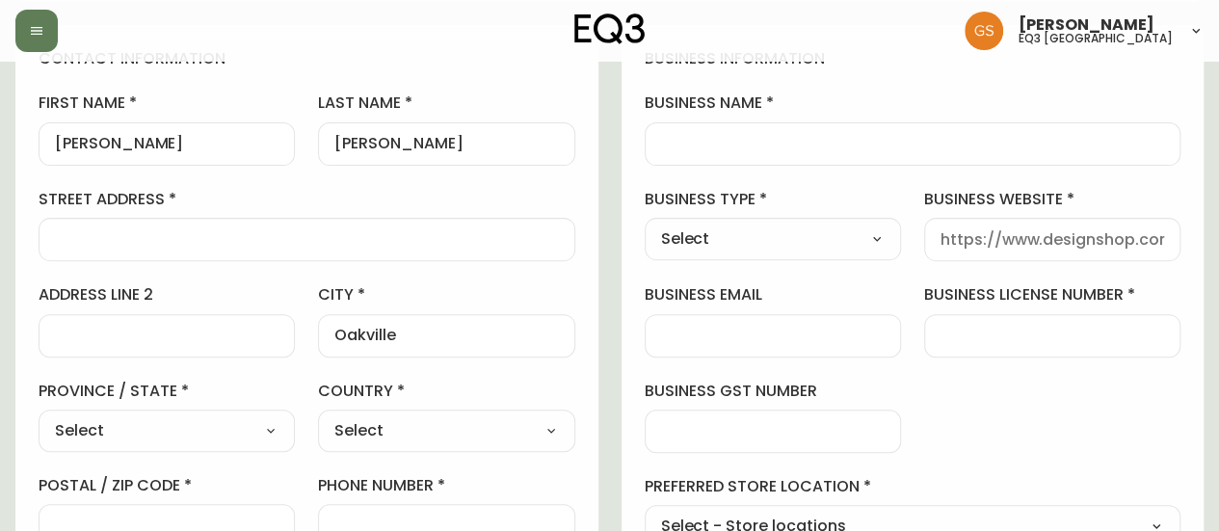
type input "[GEOGRAPHIC_DATA]"
click at [219, 425] on select "Select [GEOGRAPHIC_DATA] [GEOGRAPHIC_DATA] [GEOGRAPHIC_DATA] [GEOGRAPHIC_DATA] …" at bounding box center [167, 430] width 256 height 29
select select "ON"
click at [39, 416] on select "Select [GEOGRAPHIC_DATA] [GEOGRAPHIC_DATA] [GEOGRAPHIC_DATA] [GEOGRAPHIC_DATA] …" at bounding box center [167, 430] width 256 height 29
type input "[GEOGRAPHIC_DATA]"
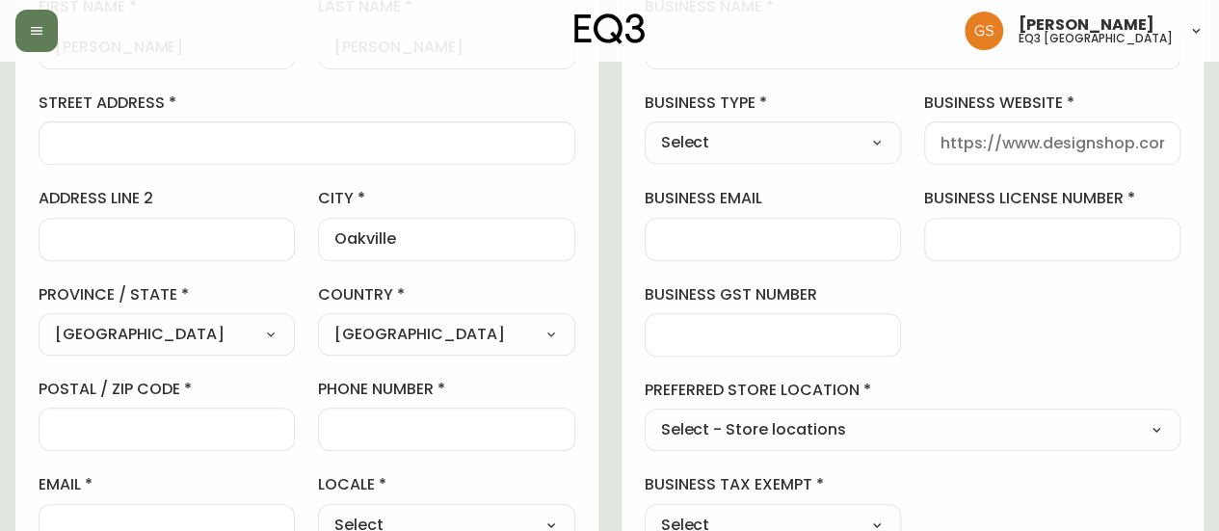
scroll to position [432, 0]
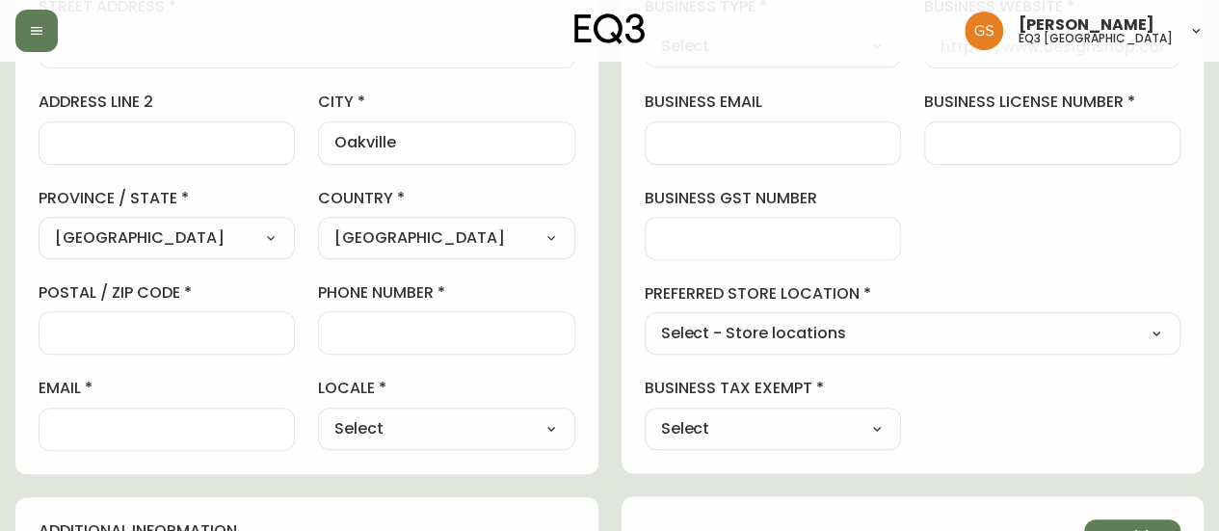
click at [222, 327] on input "postal / zip code" at bounding box center [167, 333] width 224 height 18
paste input "L6M2M5"
click at [89, 332] on input "L6M2M5" at bounding box center [167, 333] width 224 height 18
click at [89, 331] on input "L6M2M5" at bounding box center [167, 333] width 224 height 18
type input "L6M 2M5"
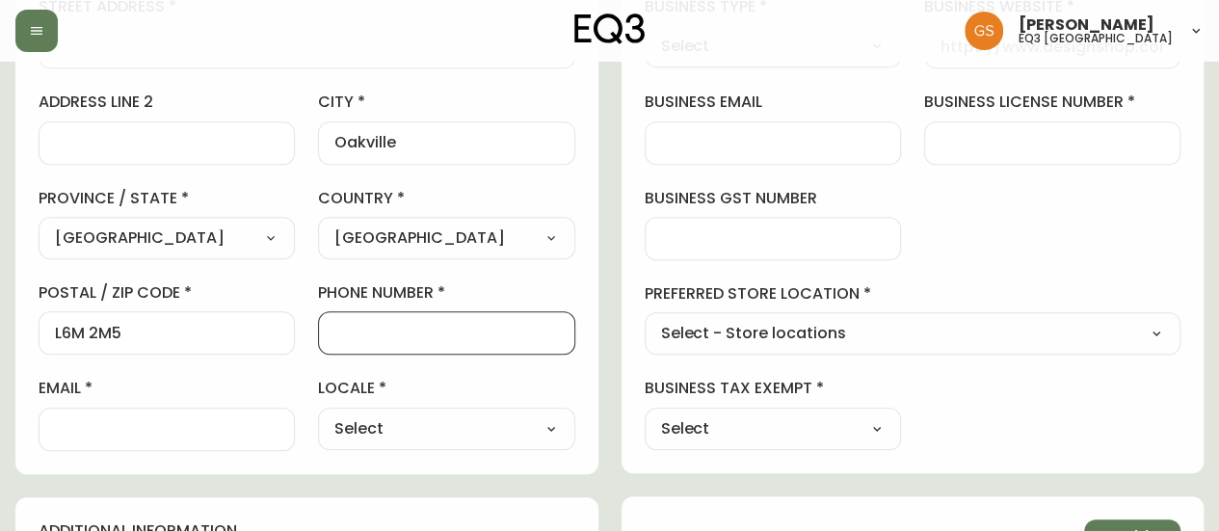
click at [445, 338] on input "phone number" at bounding box center [446, 333] width 224 height 18
paste input "[PHONE_NUMBER]"
type input "[PHONE_NUMBER]"
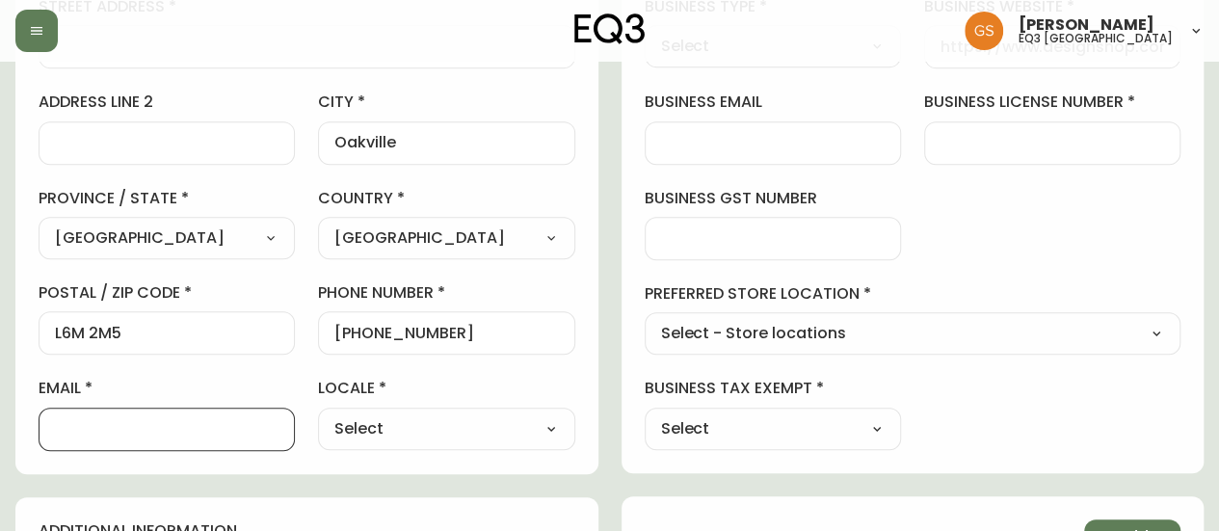
click at [170, 421] on input "email" at bounding box center [167, 429] width 224 height 18
paste input "[PERSON_NAME][EMAIL_ADDRESS][DOMAIN_NAME]"
type input "[PERSON_NAME][EMAIL_ADDRESS][DOMAIN_NAME]"
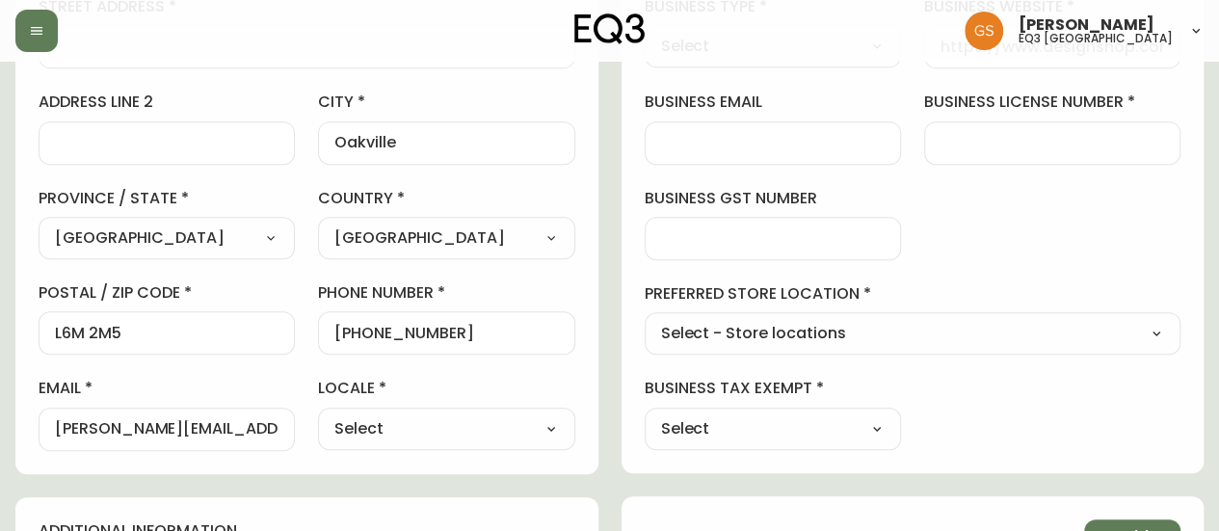
click at [369, 439] on select "Select CA_EN [GEOGRAPHIC_DATA] US_EN" at bounding box center [446, 428] width 256 height 29
select select "CA_EN"
click at [318, 414] on select "Select CA_EN [GEOGRAPHIC_DATA] US_EN" at bounding box center [446, 428] width 256 height 29
type input "CA_EN"
click at [56, 431] on input "[PERSON_NAME][EMAIL_ADDRESS][DOMAIN_NAME]" at bounding box center [167, 429] width 224 height 18
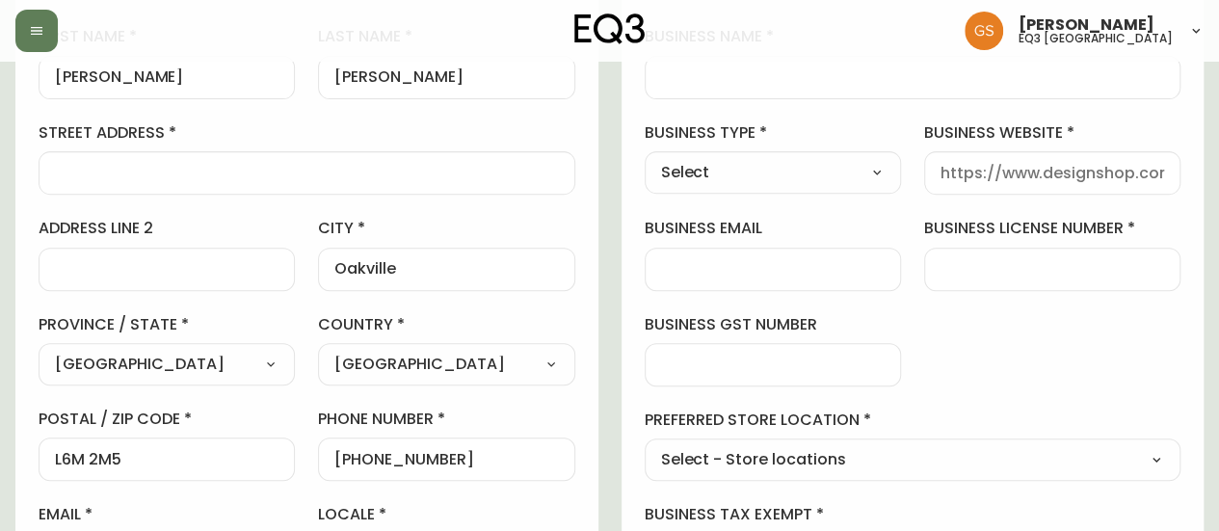
scroll to position [335, 0]
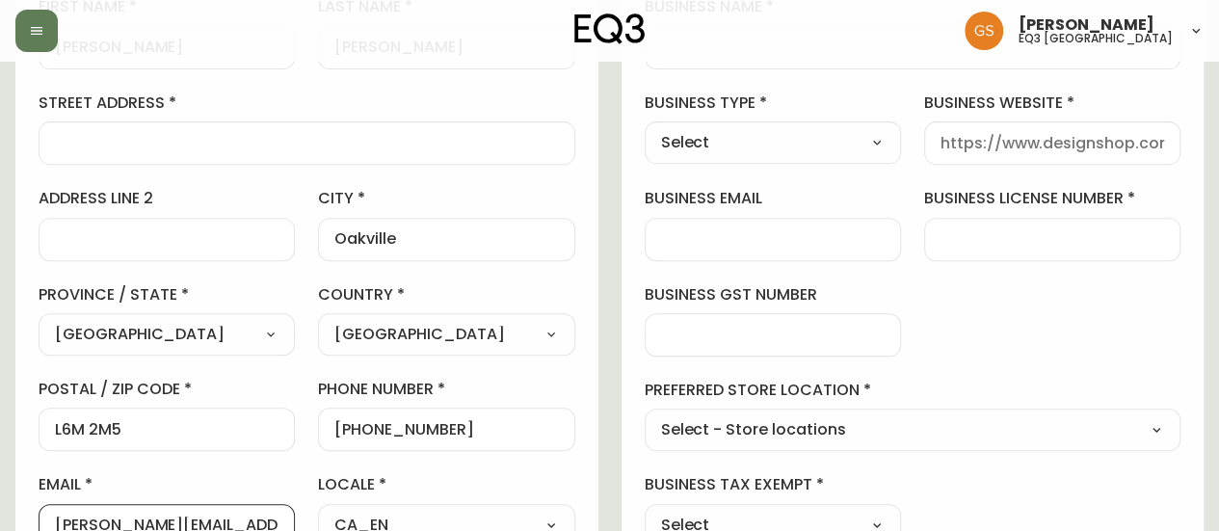
click at [189, 146] on input "street address" at bounding box center [307, 143] width 504 height 18
paste input "[STREET_ADDRESS]"
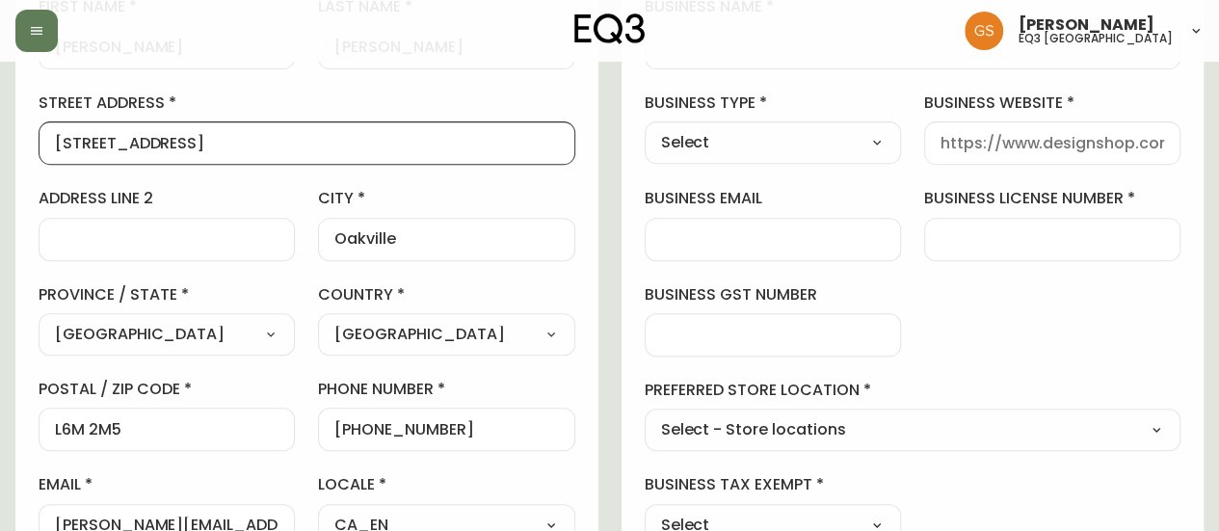
click at [177, 147] on input "[STREET_ADDRESS]" at bounding box center [307, 143] width 504 height 18
click at [181, 145] on input "[STREET_ADDRESS]" at bounding box center [307, 143] width 504 height 18
type input "[STREET_ADDRESS]"
click at [966, 297] on div "business information business name business type Select Select Interior Designe…" at bounding box center [913, 249] width 583 height 641
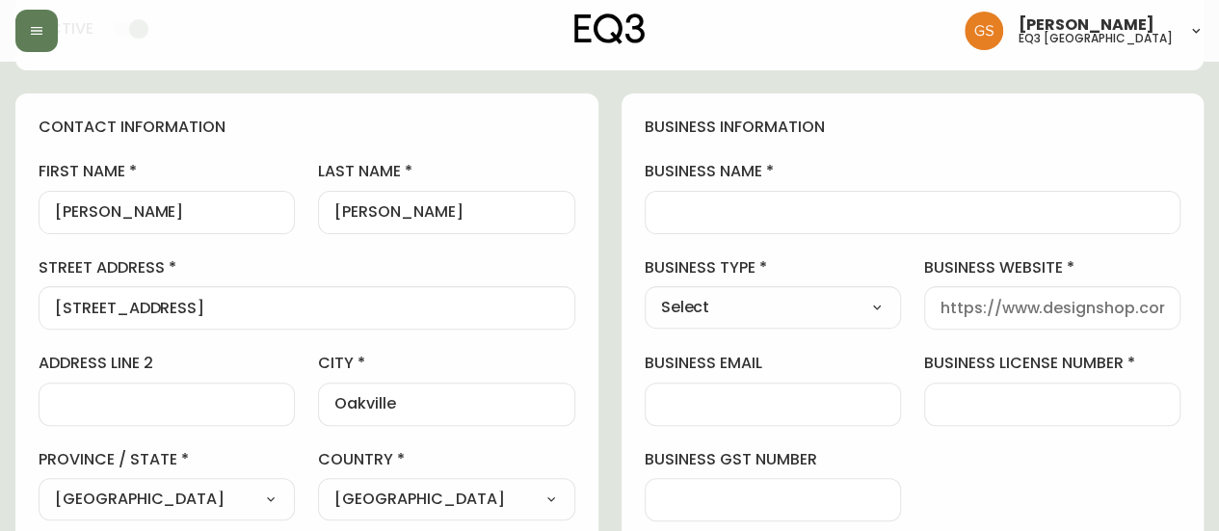
scroll to position [143, 0]
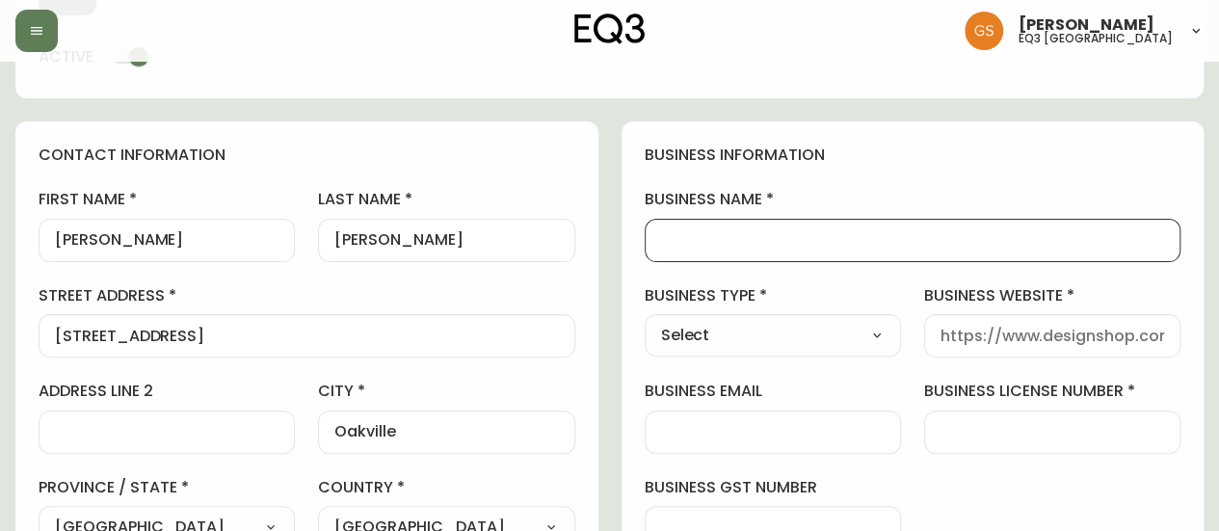
click at [702, 235] on input "business name" at bounding box center [913, 240] width 504 height 18
paste input "Smaia Films Inc"
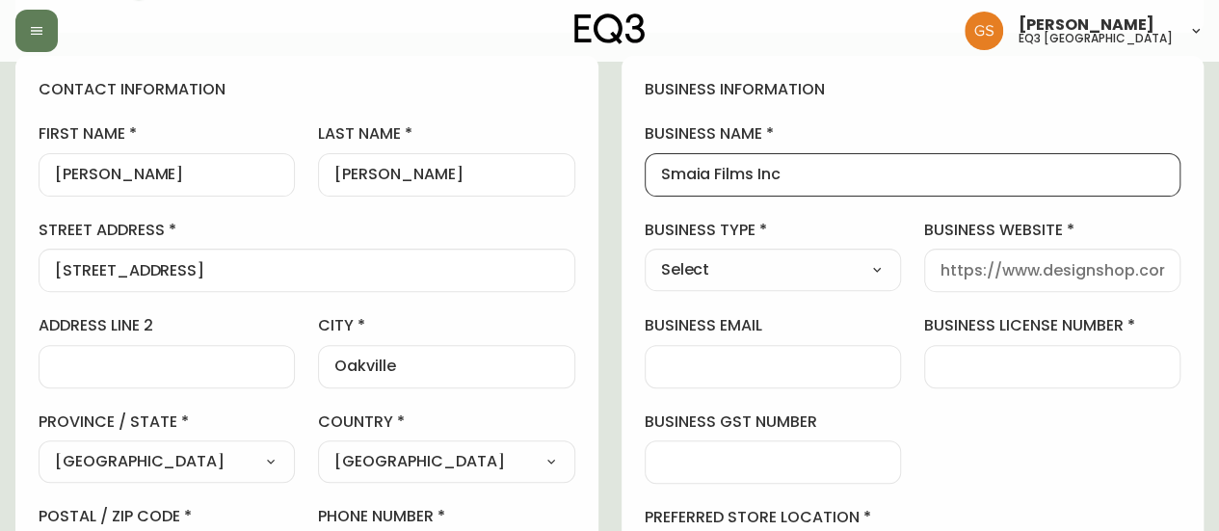
scroll to position [239, 0]
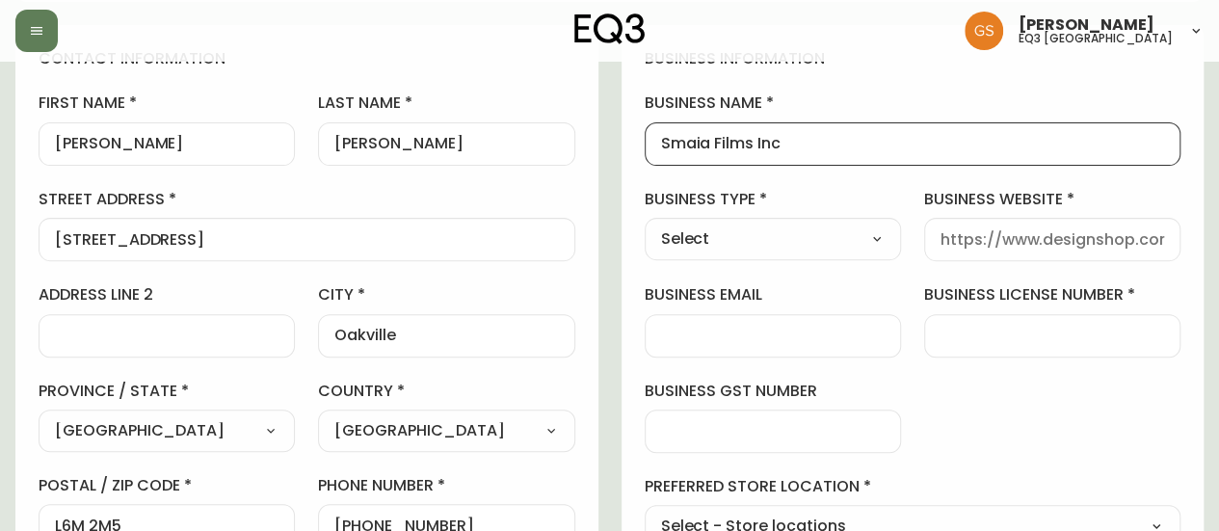
type input "Smaia Films Inc"
click at [730, 233] on select "Select Interior Designer Architect Home Builder Contractor Real Estate Agent Ho…" at bounding box center [773, 239] width 256 height 29
select select "Other"
click at [645, 225] on select "Select Interior Designer Architect Home Builder Contractor Real Estate Agent Ho…" at bounding box center [773, 239] width 256 height 29
type input "Other"
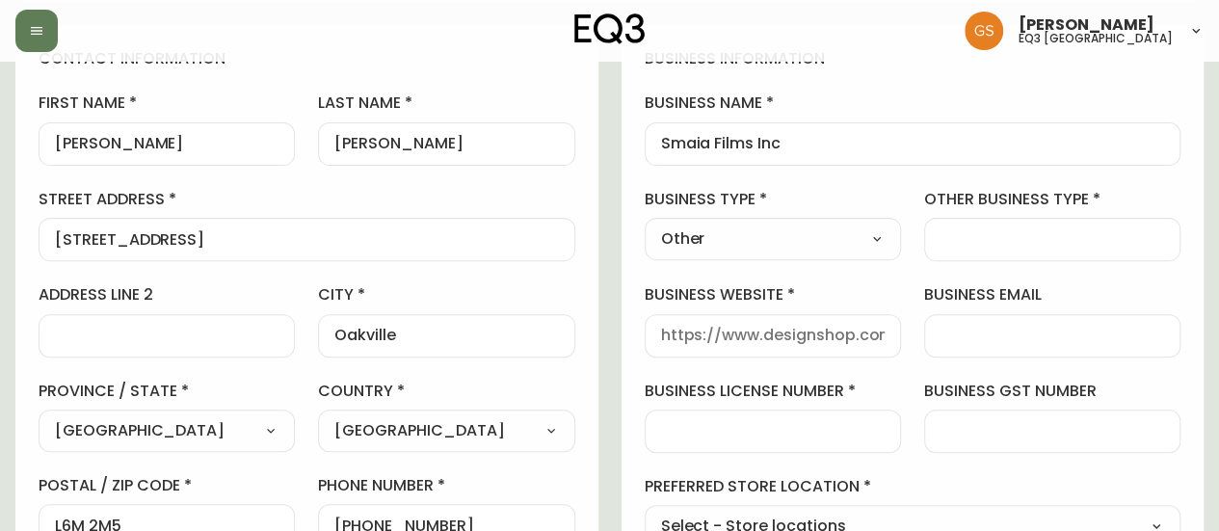
click at [1000, 226] on div at bounding box center [1052, 239] width 256 height 43
type input "Set Decoration"
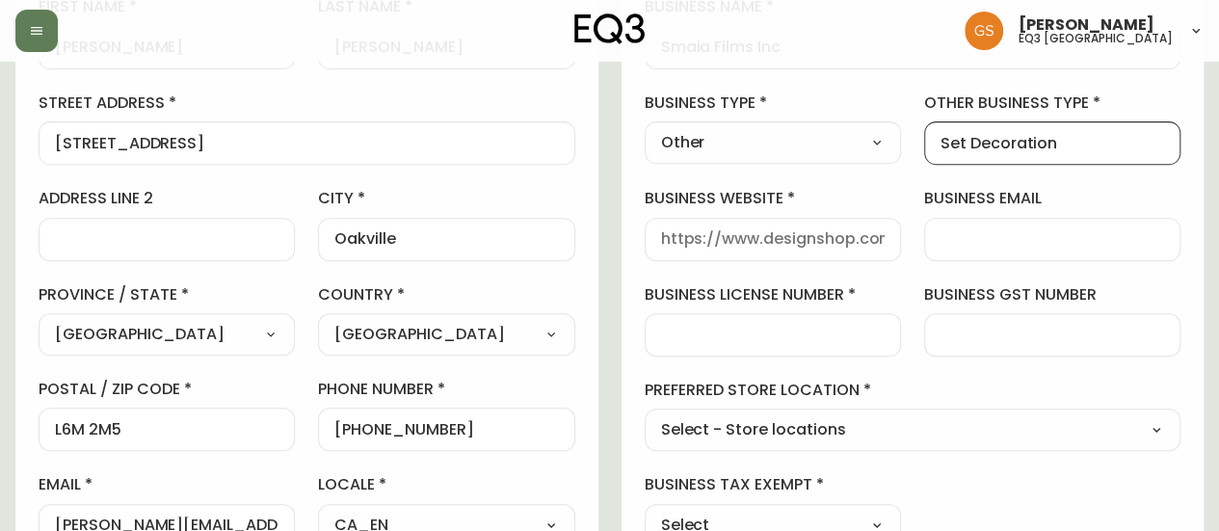
scroll to position [432, 0]
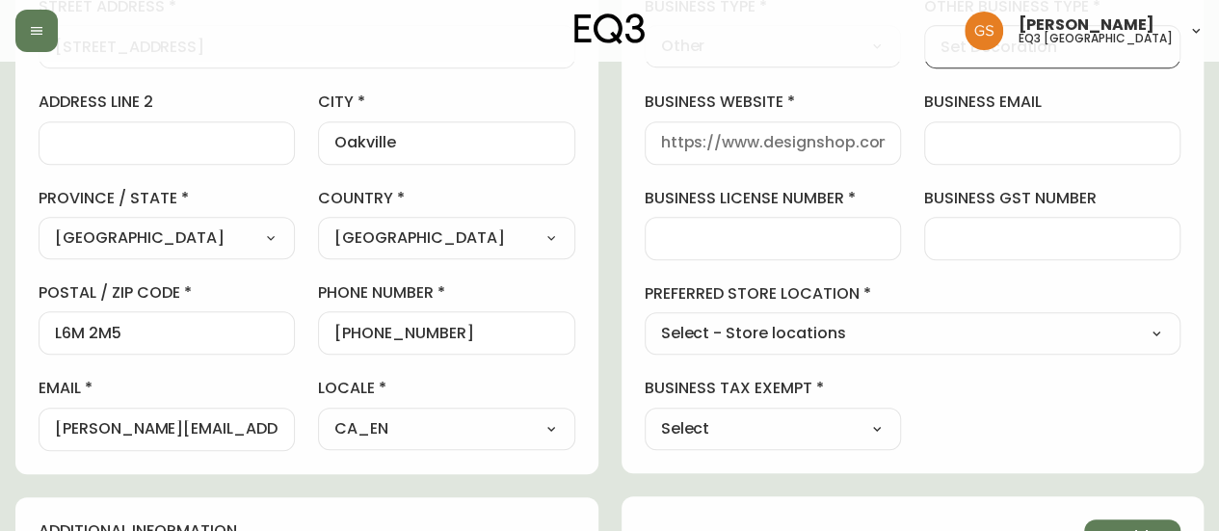
click at [805, 340] on select "Select - Store locations EQ3 [GEOGRAPHIC_DATA] - [GEOGRAPHIC_DATA] [GEOGRAPHIC_…" at bounding box center [913, 334] width 537 height 29
select select "cjw10z96q005b6gs00r6w7pwt"
click at [645, 320] on select "Select - Store locations EQ3 [GEOGRAPHIC_DATA] - [GEOGRAPHIC_DATA] [GEOGRAPHIC_…" at bounding box center [913, 334] width 537 height 29
type input "EQ3 [GEOGRAPHIC_DATA]"
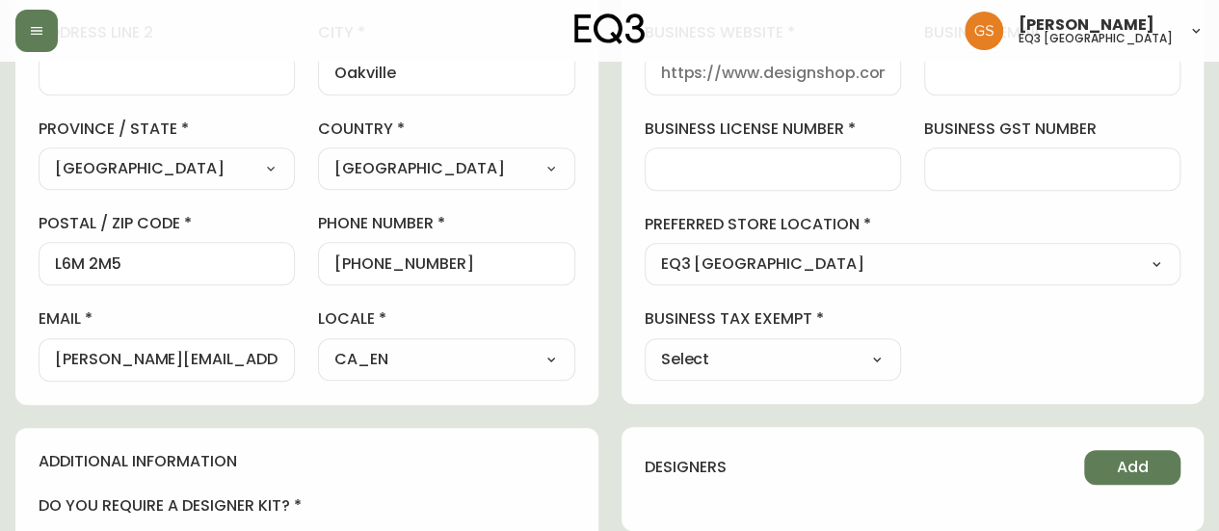
scroll to position [528, 0]
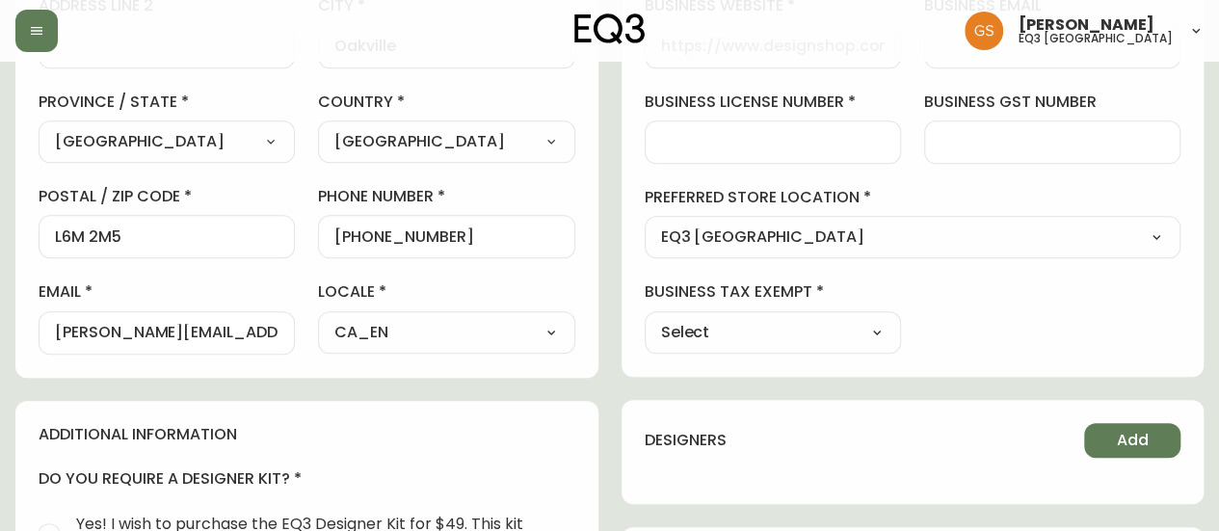
click at [816, 318] on select "Select Yes No" at bounding box center [773, 332] width 256 height 29
select select "false"
click at [645, 318] on select "Select Yes No" at bounding box center [773, 332] width 256 height 29
type input "No"
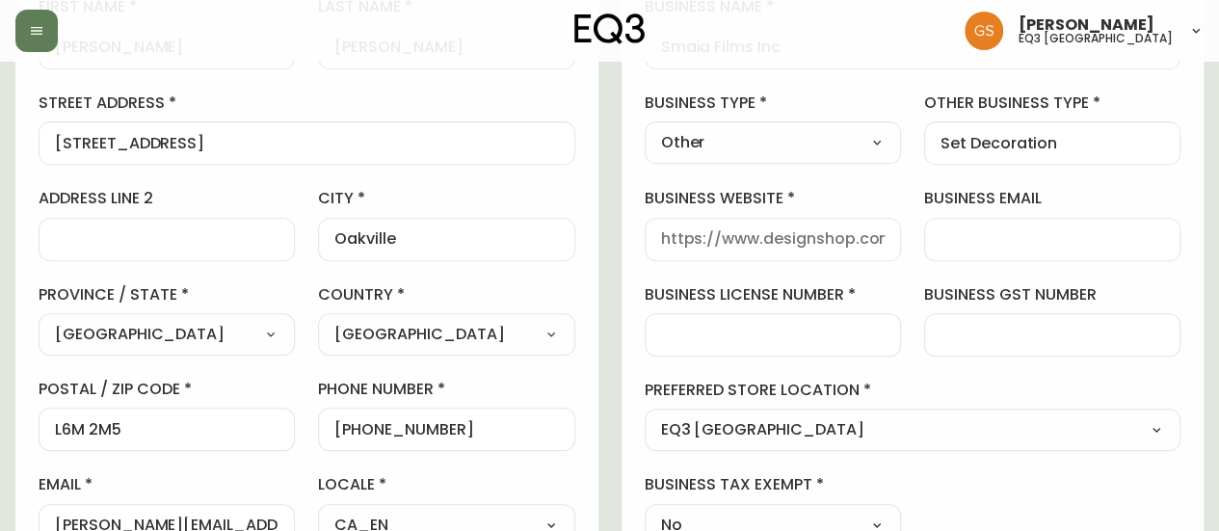
scroll to position [432, 0]
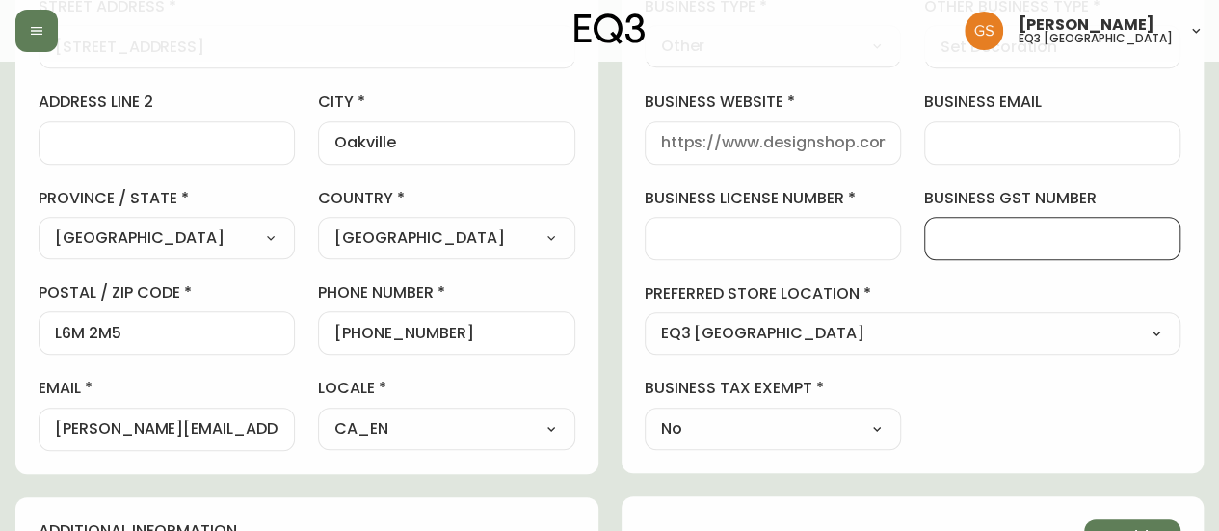
click at [967, 239] on input "business gst number" at bounding box center [1053, 238] width 224 height 18
paste input "761332469 RT0001"
drag, startPoint x: 1019, startPoint y: 240, endPoint x: 941, endPoint y: 244, distance: 78.2
click at [941, 244] on input "761332469 RT0001" at bounding box center [1053, 238] width 224 height 18
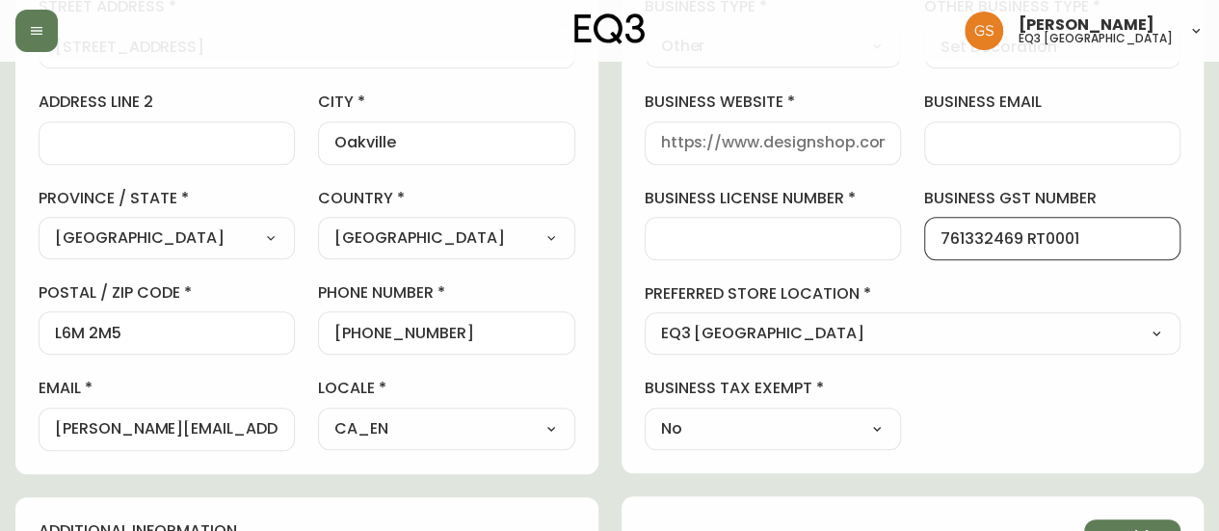
type input "761332469 RT0001"
click at [758, 241] on input "business license number" at bounding box center [773, 238] width 224 height 18
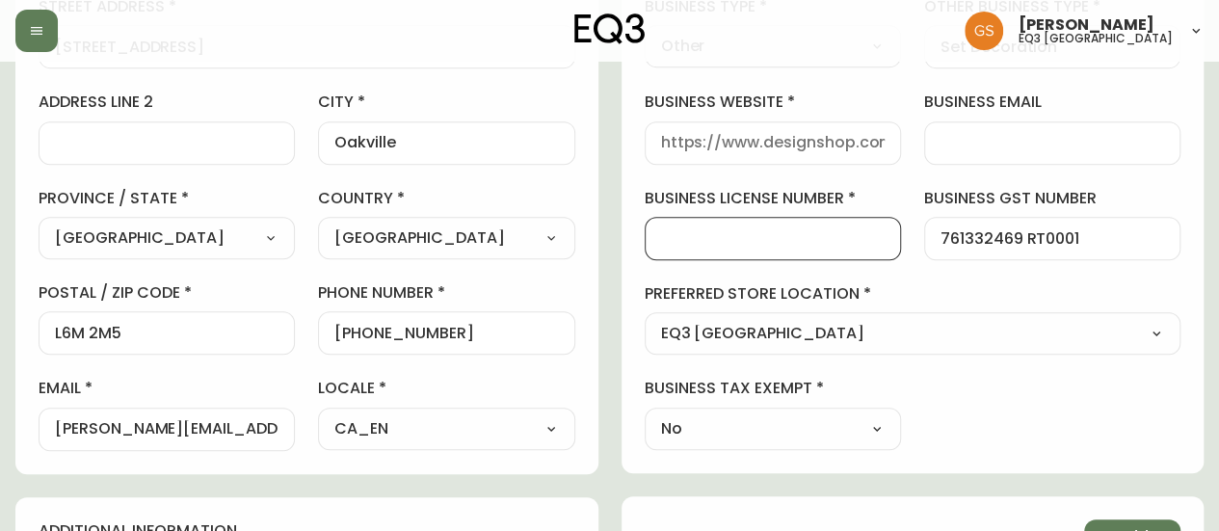
paste input "761332469"
type input "761332469"
click at [915, 276] on div "business information business name Smaia Films Inc business type Other Select I…" at bounding box center [913, 152] width 583 height 641
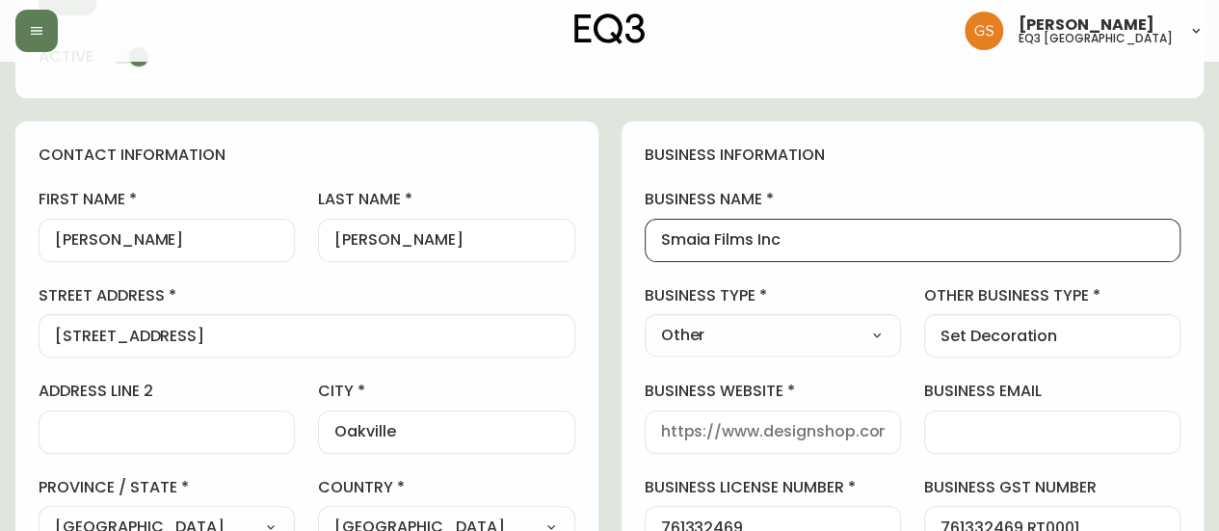
drag, startPoint x: 805, startPoint y: 240, endPoint x: 650, endPoint y: 254, distance: 155.8
click at [650, 254] on div "Smaia Films Inc" at bounding box center [913, 240] width 537 height 43
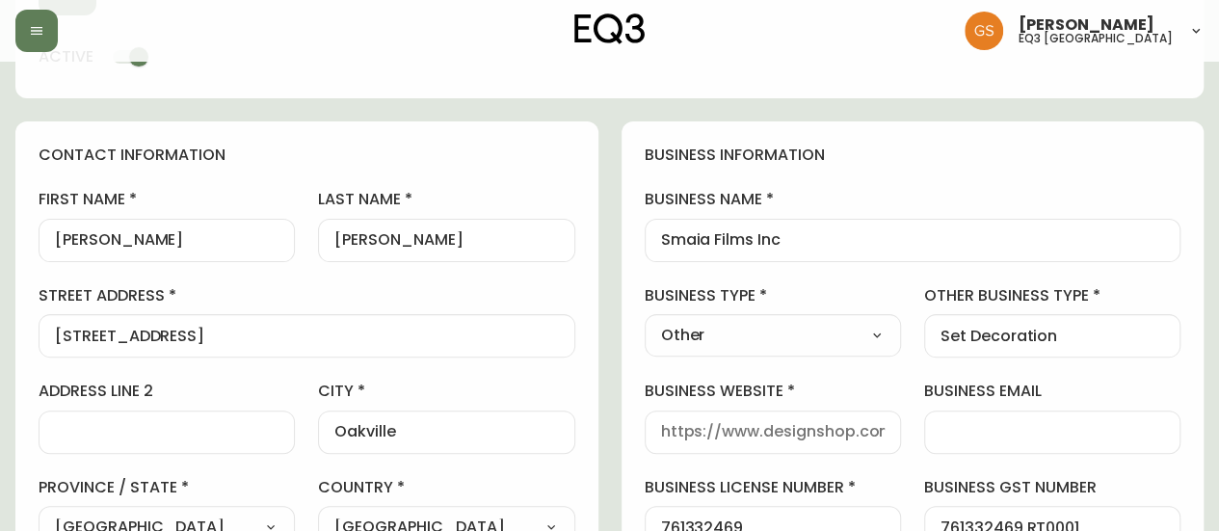
click at [948, 175] on div "business information business name Smaia Films Inc business type Other Select I…" at bounding box center [913, 441] width 583 height 641
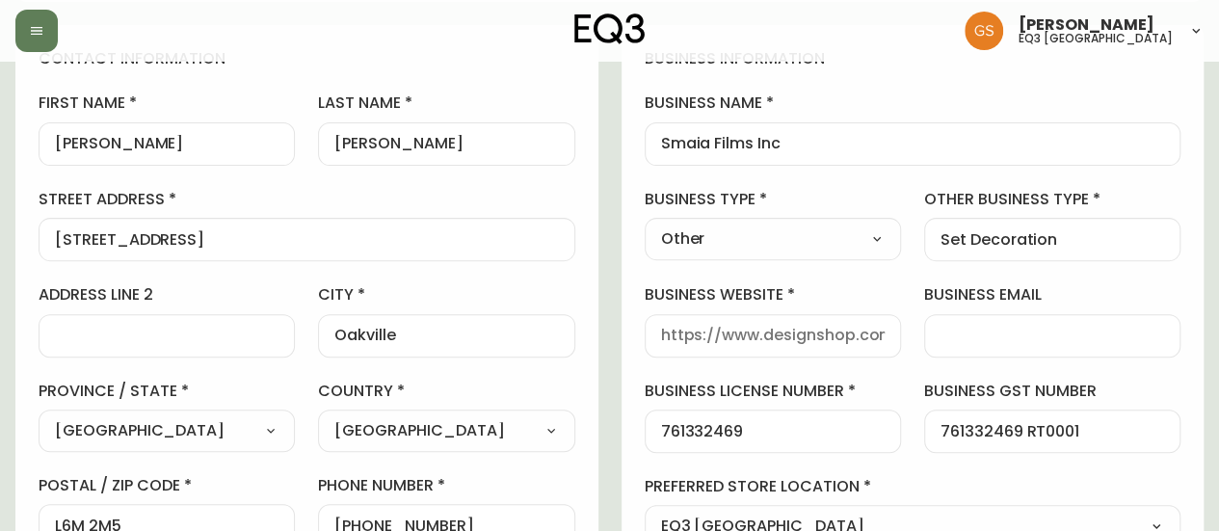
click at [737, 353] on div at bounding box center [773, 335] width 256 height 43
type input "[DOMAIN_NAME]"
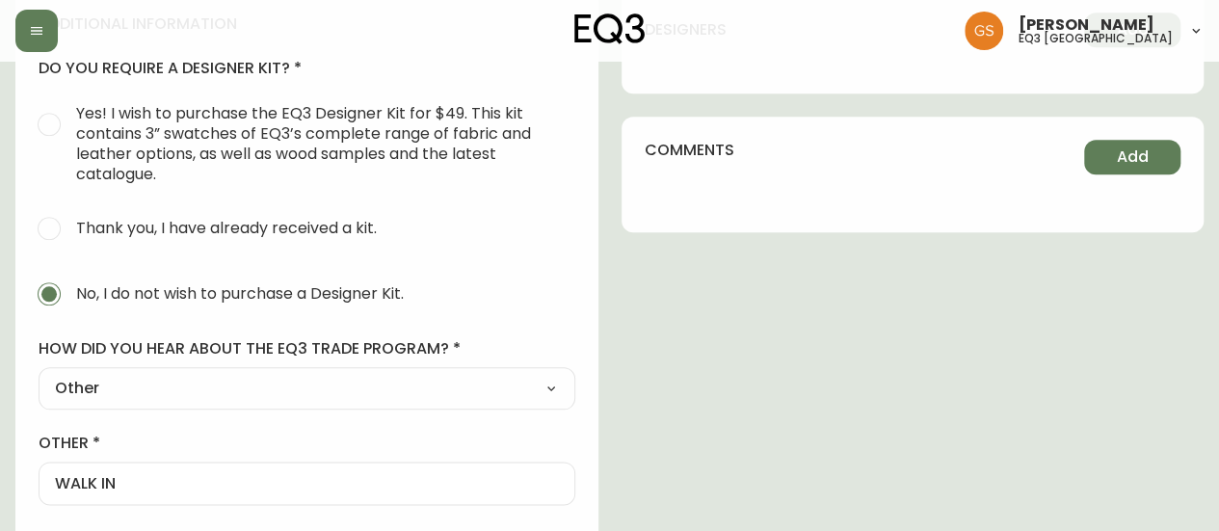
scroll to position [815, 0]
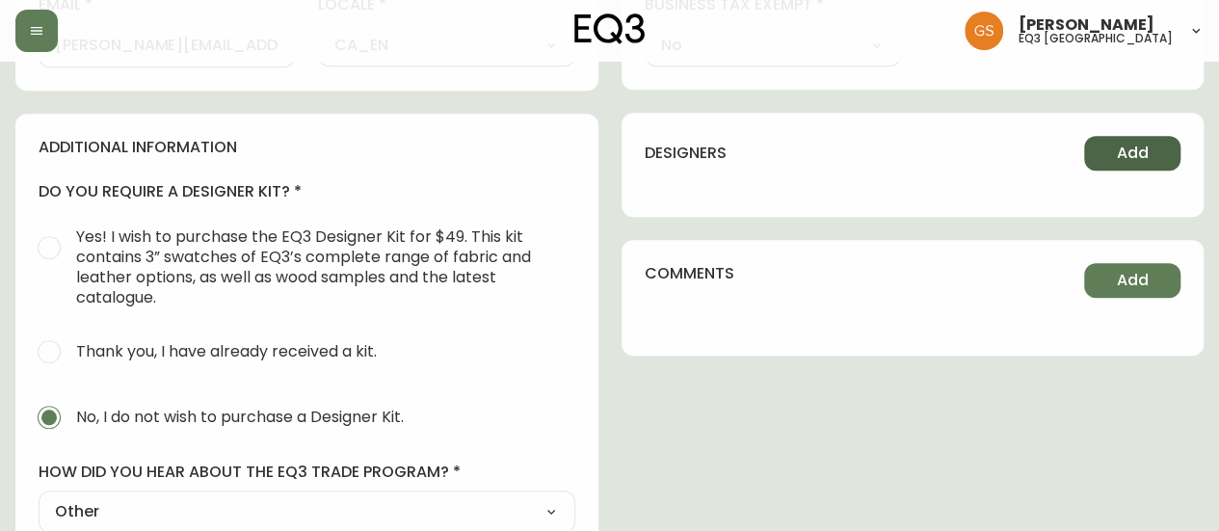
click at [1124, 146] on span "Add" at bounding box center [1133, 153] width 32 height 21
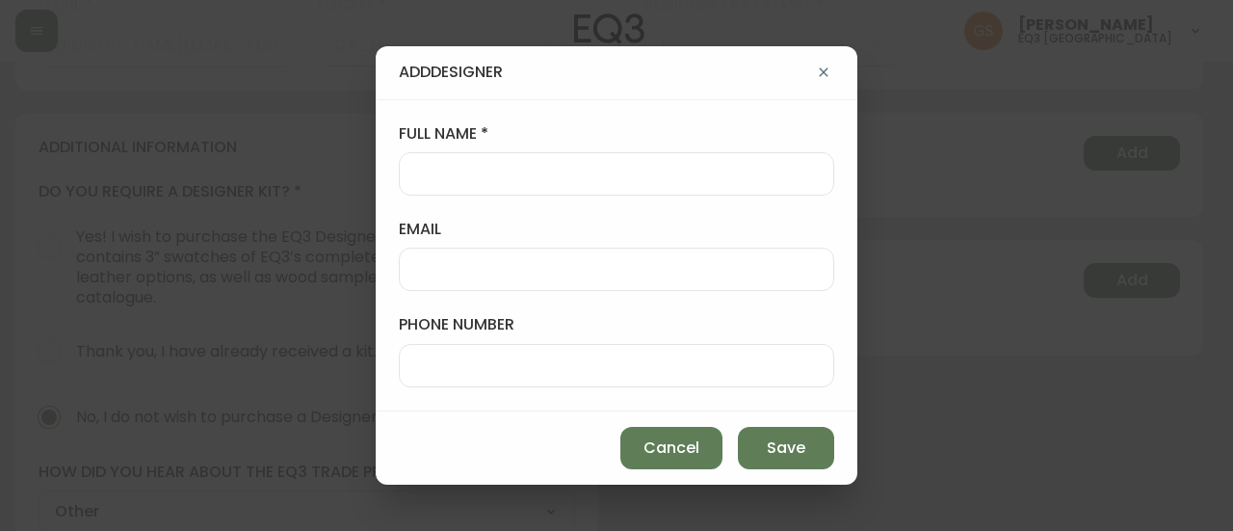
click at [505, 176] on input "full name" at bounding box center [616, 174] width 403 height 18
paste input "[PERSON_NAME]"
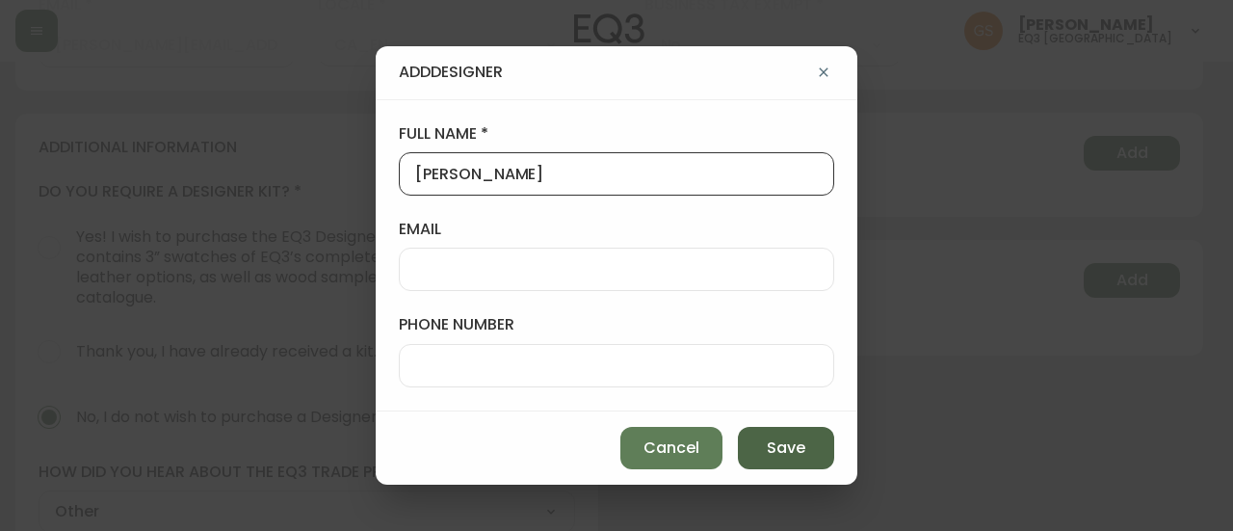
type input "[PERSON_NAME]"
click at [775, 454] on span "Save" at bounding box center [786, 448] width 39 height 21
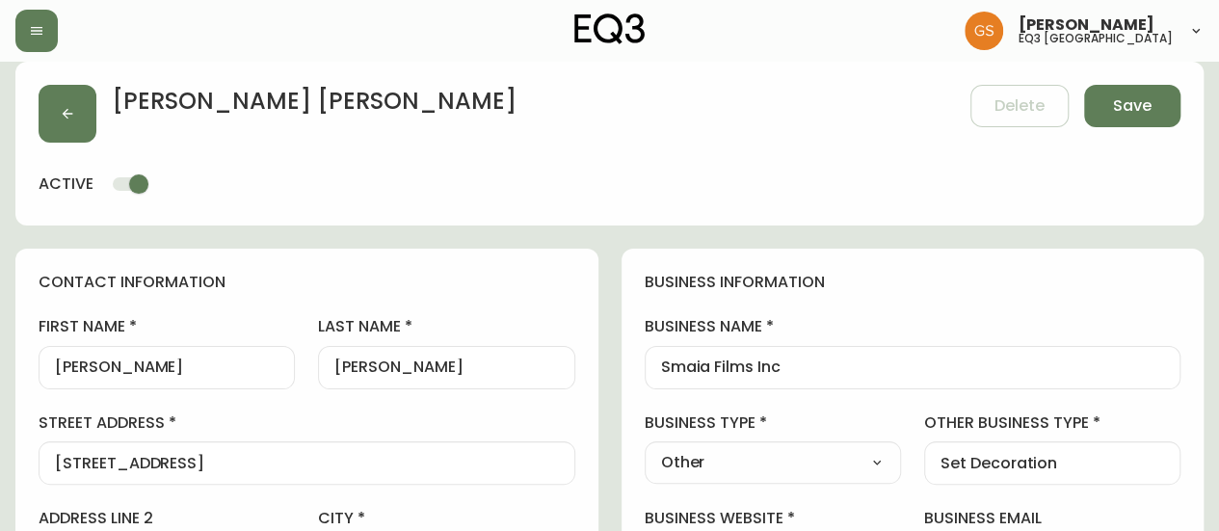
scroll to position [0, 0]
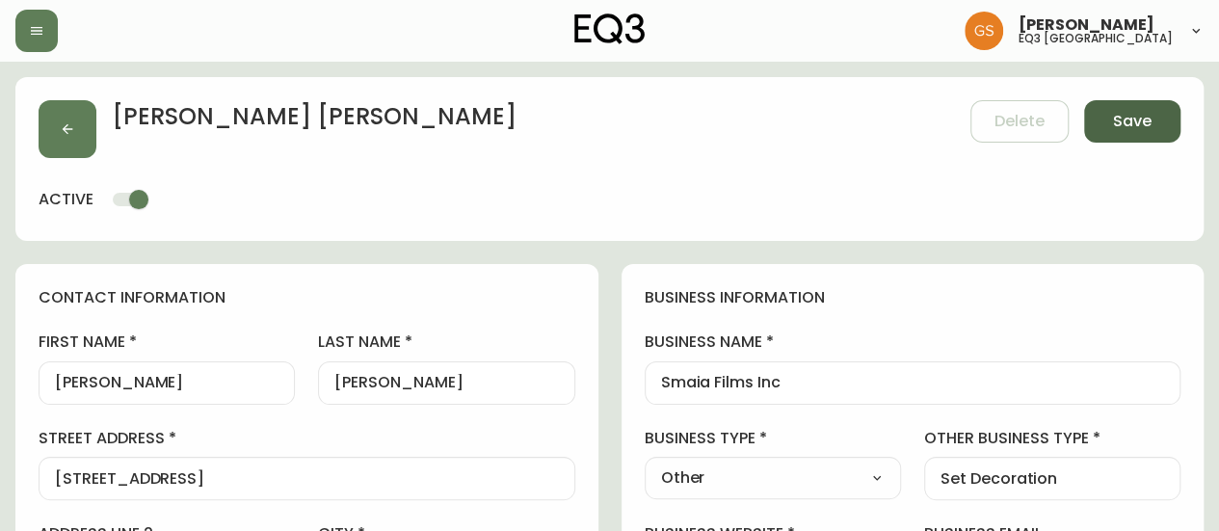
click at [1154, 120] on button "Save" at bounding box center [1132, 121] width 96 height 42
click at [1110, 117] on button "Save" at bounding box center [1132, 121] width 96 height 42
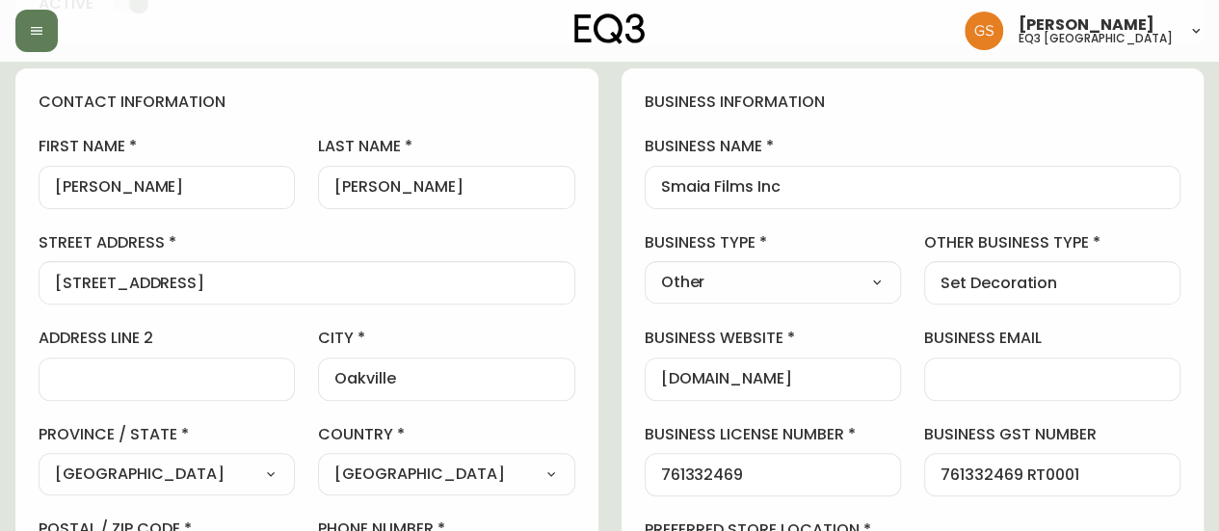
scroll to position [168, 0]
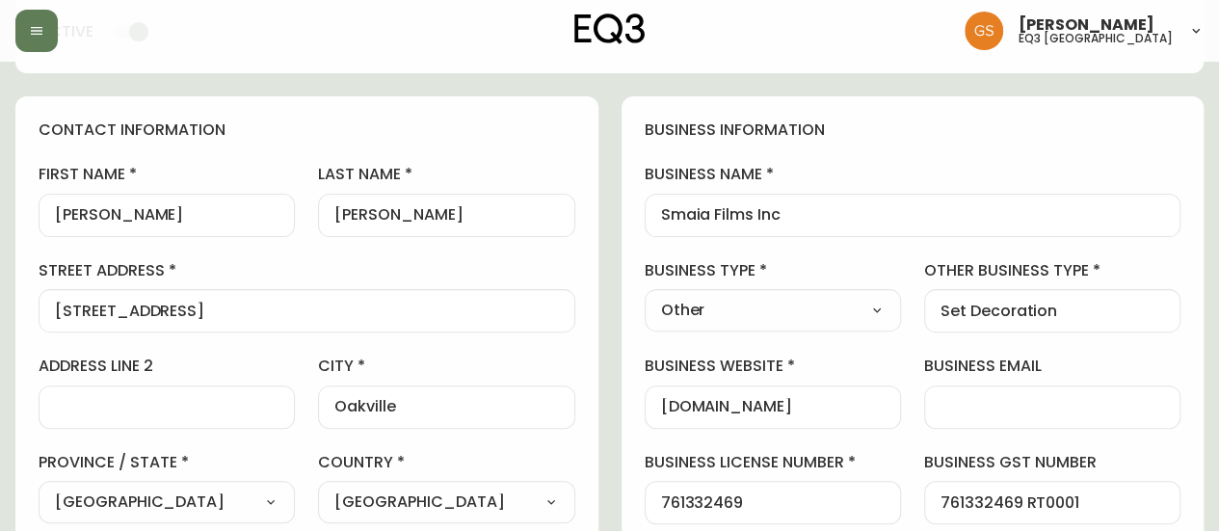
click at [809, 366] on label "business website" at bounding box center [773, 366] width 256 height 21
click at [809, 398] on input "[DOMAIN_NAME]" at bounding box center [773, 407] width 224 height 18
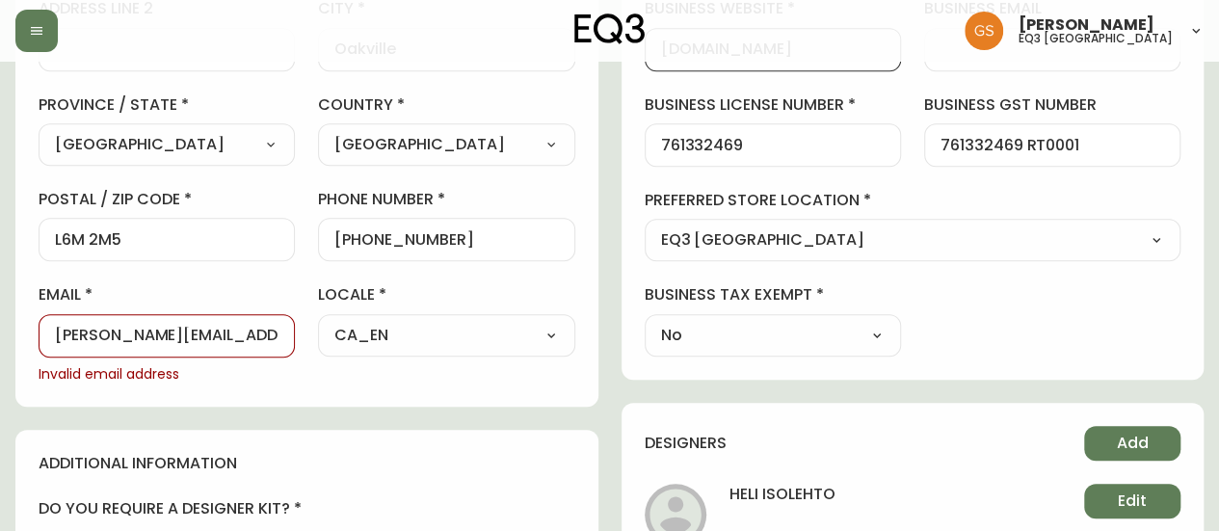
scroll to position [553, 0]
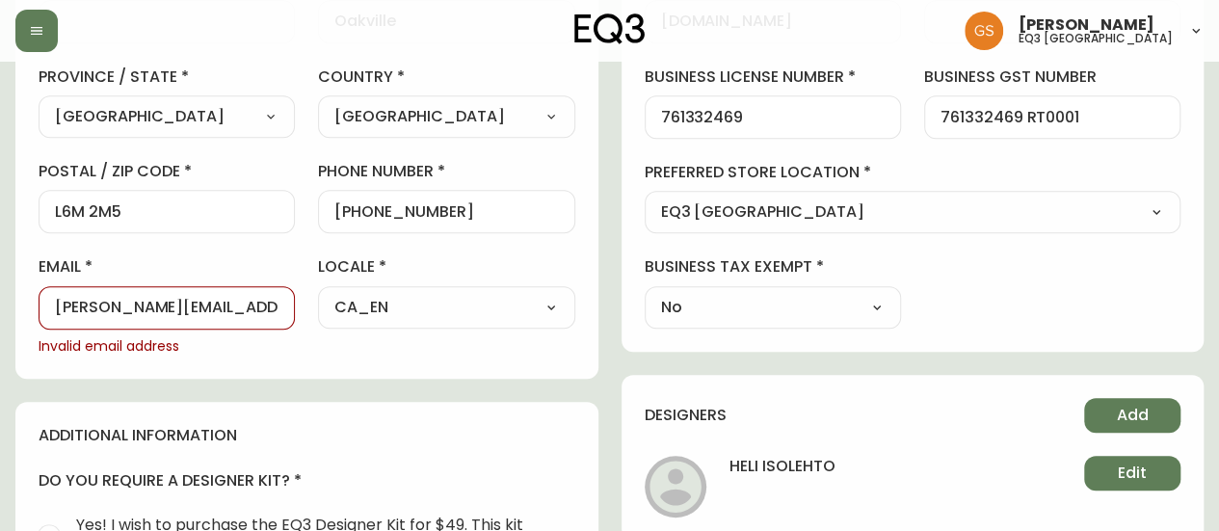
click at [76, 343] on span "Invalid email address" at bounding box center [167, 346] width 256 height 19
click at [77, 346] on span "Invalid email address" at bounding box center [167, 346] width 256 height 19
drag, startPoint x: 268, startPoint y: 305, endPoint x: 0, endPoint y: 350, distance: 271.5
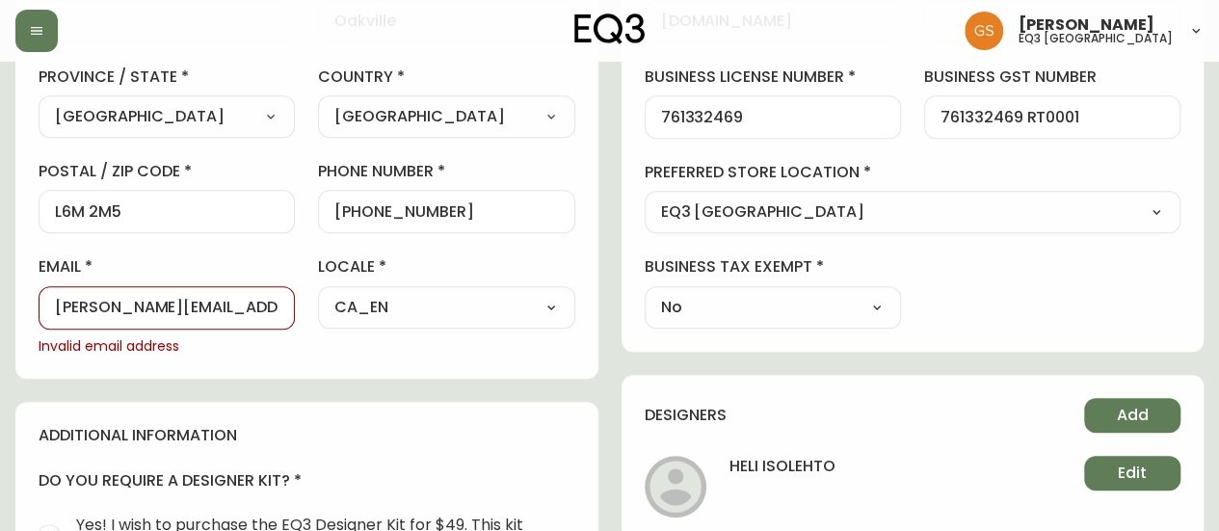
click at [0, 350] on main "[PERSON_NAME] Save active contact information first name [PERSON_NAME] last nam…" at bounding box center [609, 311] width 1219 height 1605
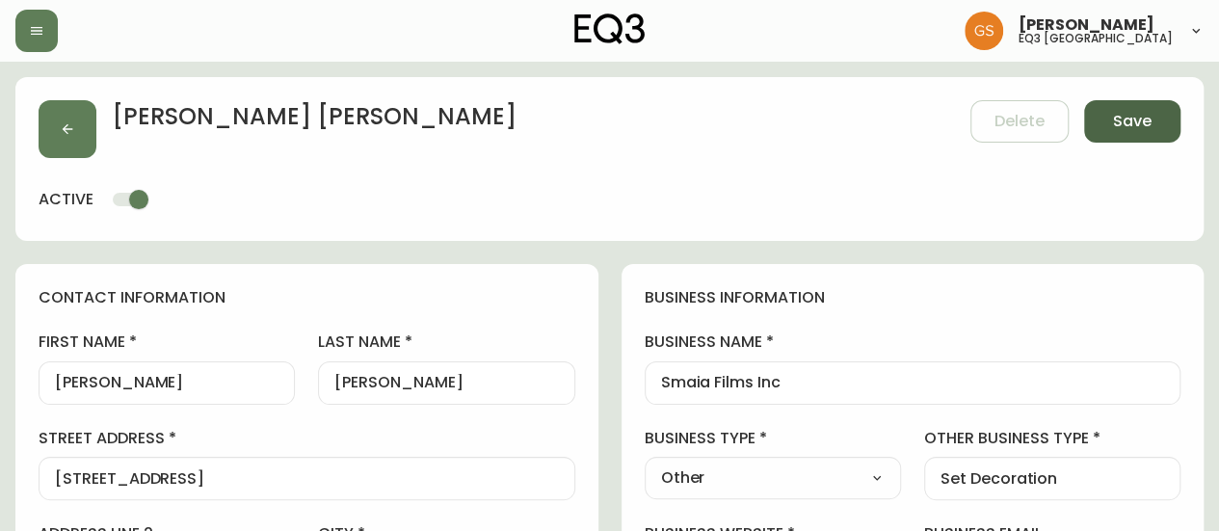
type input "[EMAIL_ADDRESS][DOMAIN_NAME]"
click at [1131, 109] on button "Save" at bounding box center [1132, 121] width 96 height 42
select select
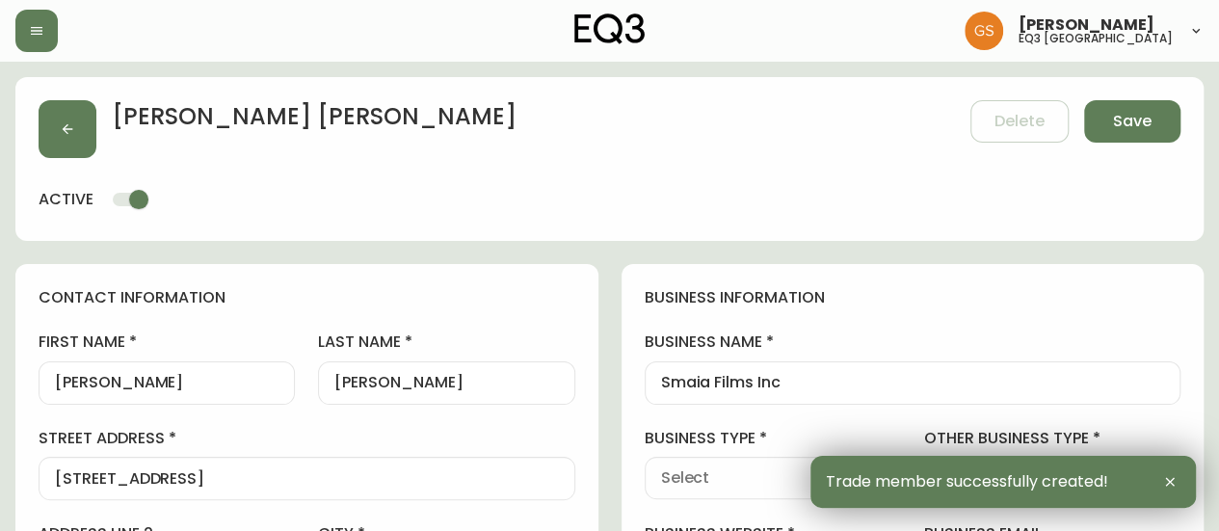
type input "[PHONE_NUMBER]"
type input "Other"
select select "Other"
type input "Other"
select select "Other"
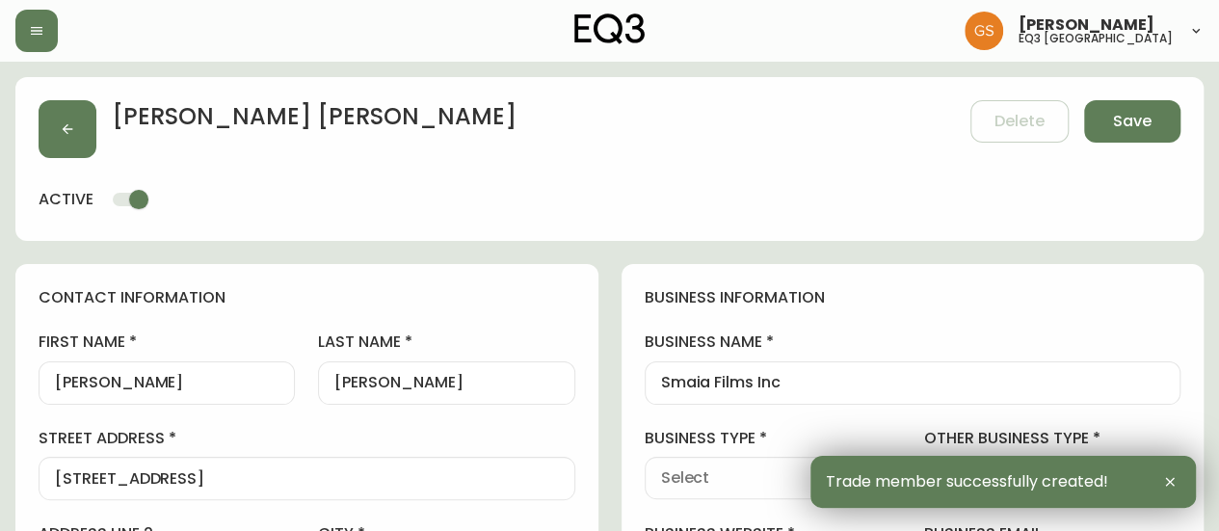
type input "Set Decoration"
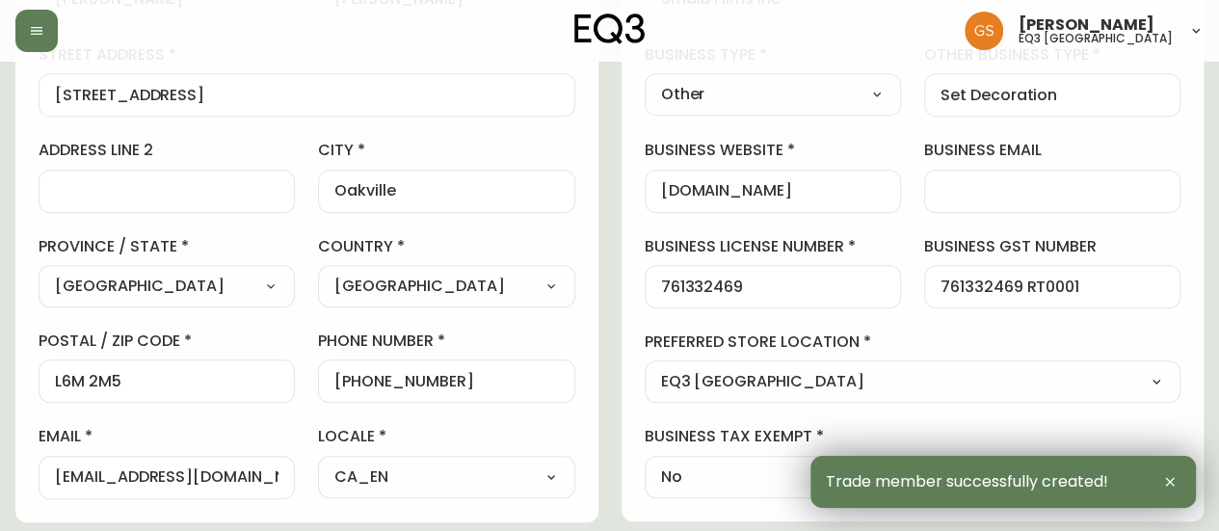
scroll to position [482, 0]
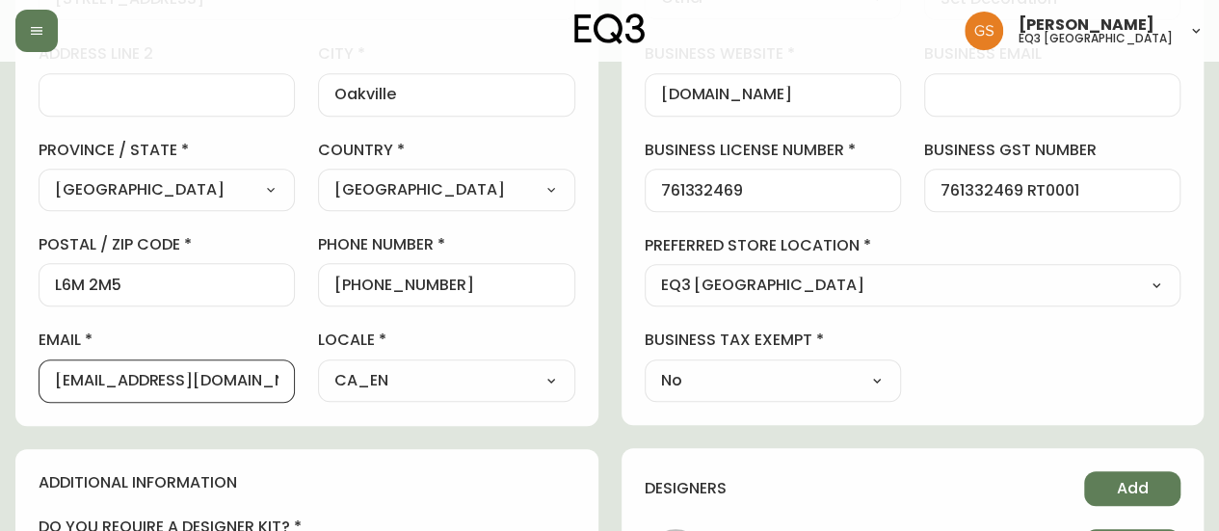
drag, startPoint x: 239, startPoint y: 377, endPoint x: 0, endPoint y: 374, distance: 239.0
click at [0, 374] on main "[PERSON_NAME] Added: [DATE] 10:36 am Delete Save active contact information fir…" at bounding box center [609, 370] width 1219 height 1581
paste input "[EMAIL_ADDRESS][DOMAIN_NAME]"
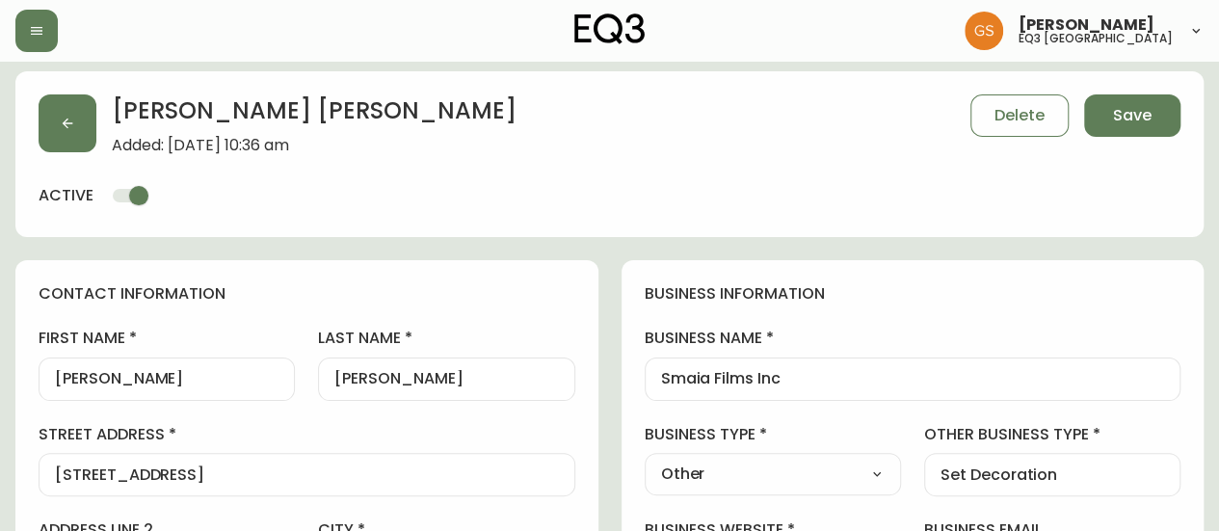
scroll to position [0, 0]
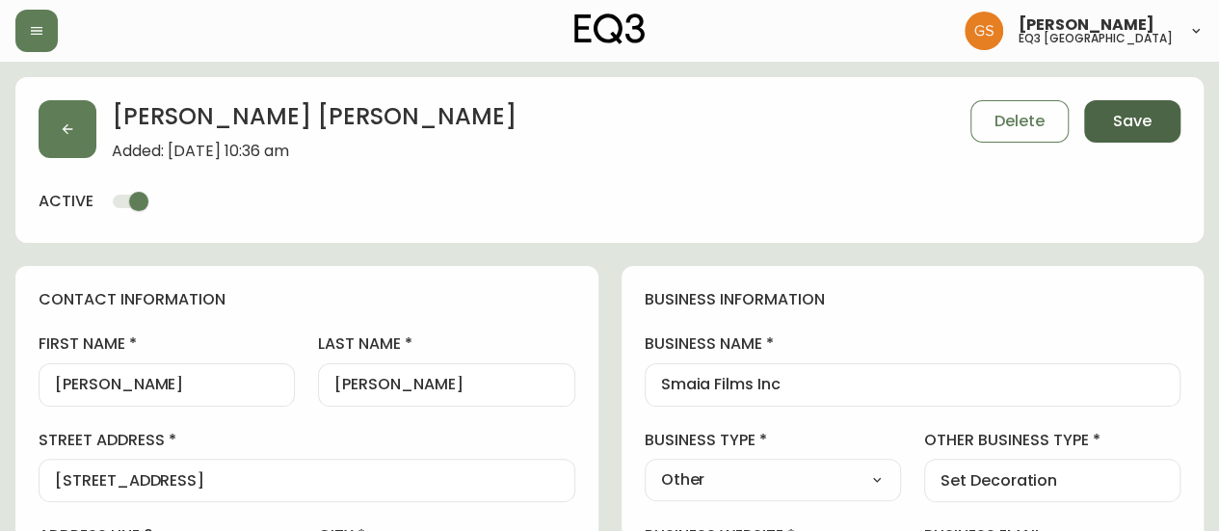
click at [1156, 115] on button "Save" at bounding box center [1132, 121] width 96 height 42
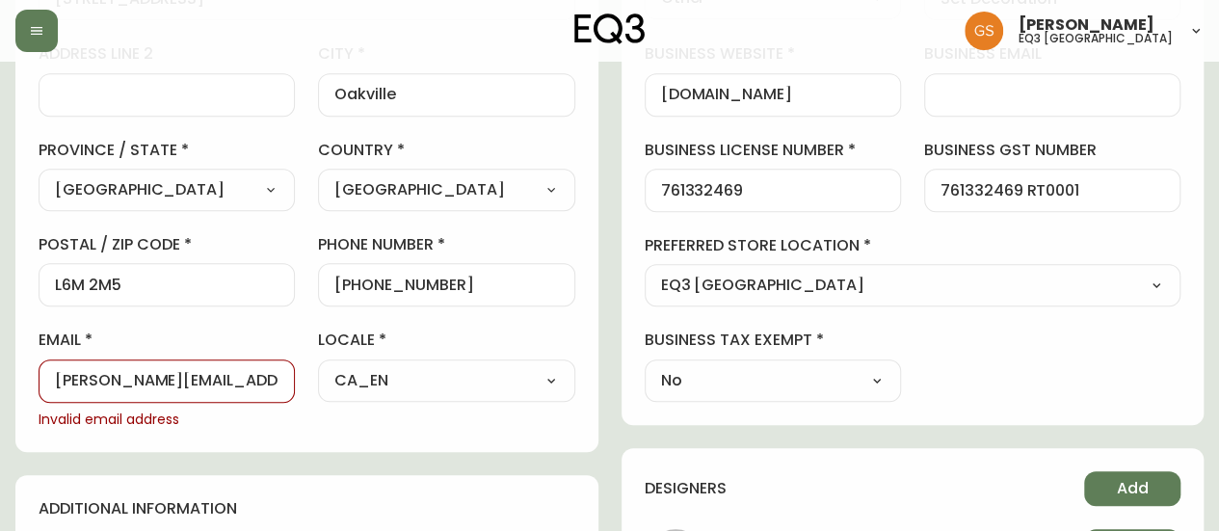
drag, startPoint x: 269, startPoint y: 370, endPoint x: 0, endPoint y: 444, distance: 278.9
click at [0, 444] on main "[PERSON_NAME] Added: [DATE] 10:36 am Delete Save active contact information fir…" at bounding box center [609, 383] width 1219 height 1607
type input "s"
type input "[PERSON_NAME][EMAIL_ADDRESS][DOMAIN_NAME]"
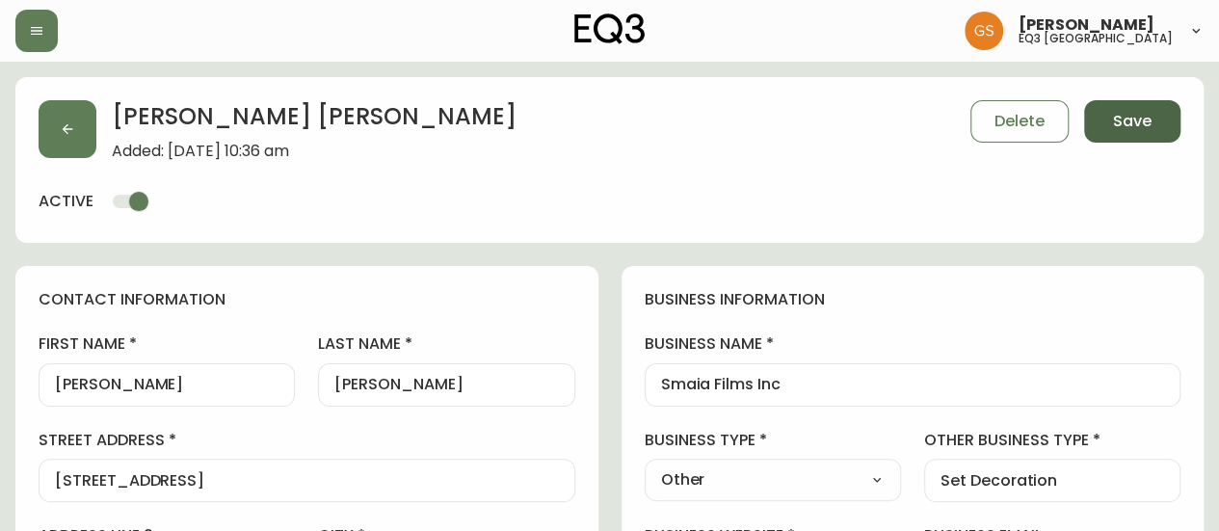
click at [1106, 113] on button "Save" at bounding box center [1132, 121] width 96 height 42
select select
type input "Other"
select select "Other"
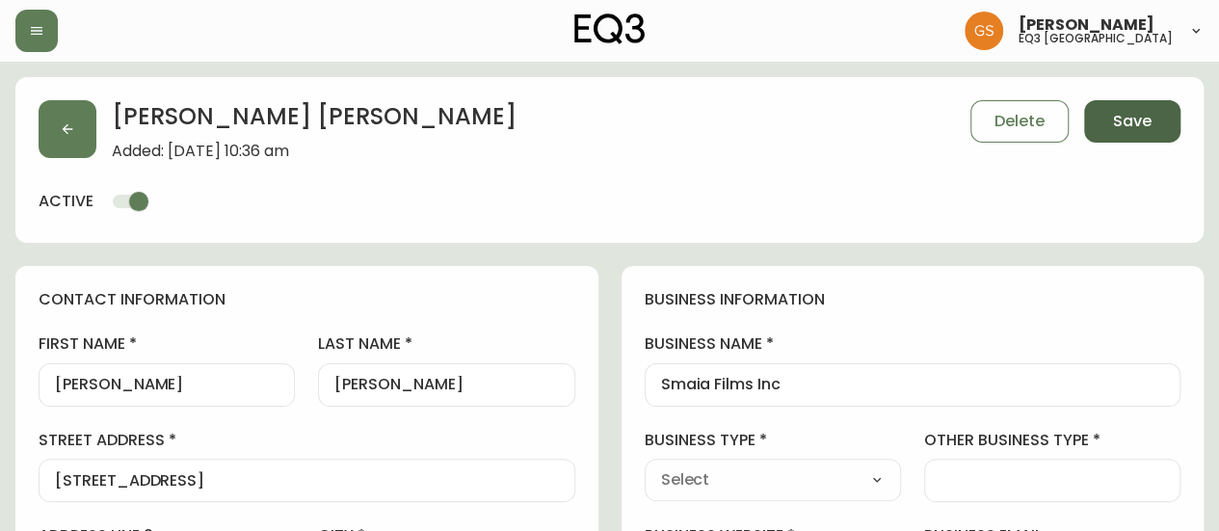
type input "Other"
select select "Other"
type input "Set Decoration"
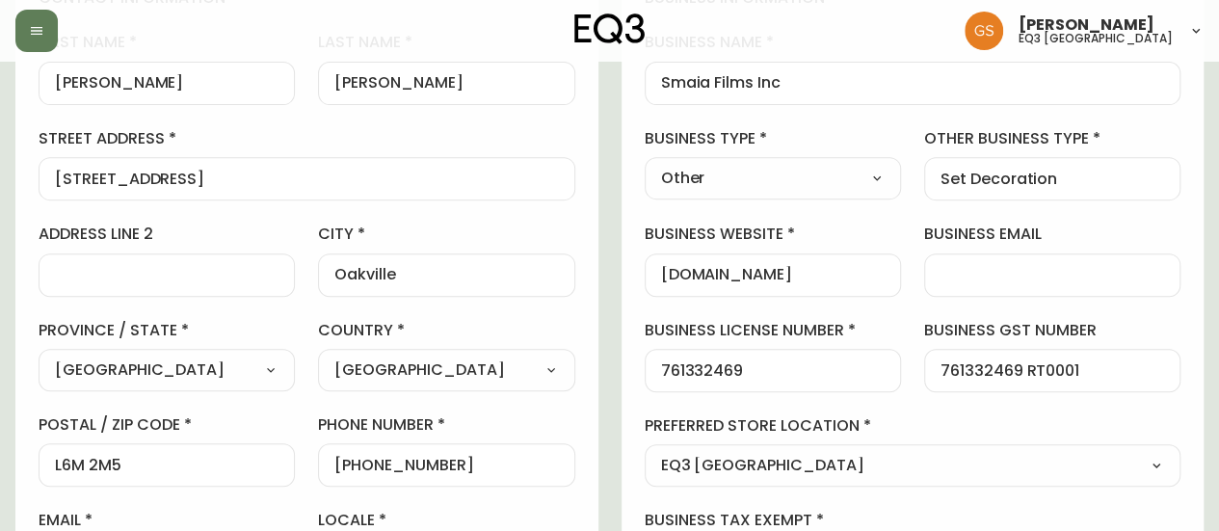
scroll to position [289, 0]
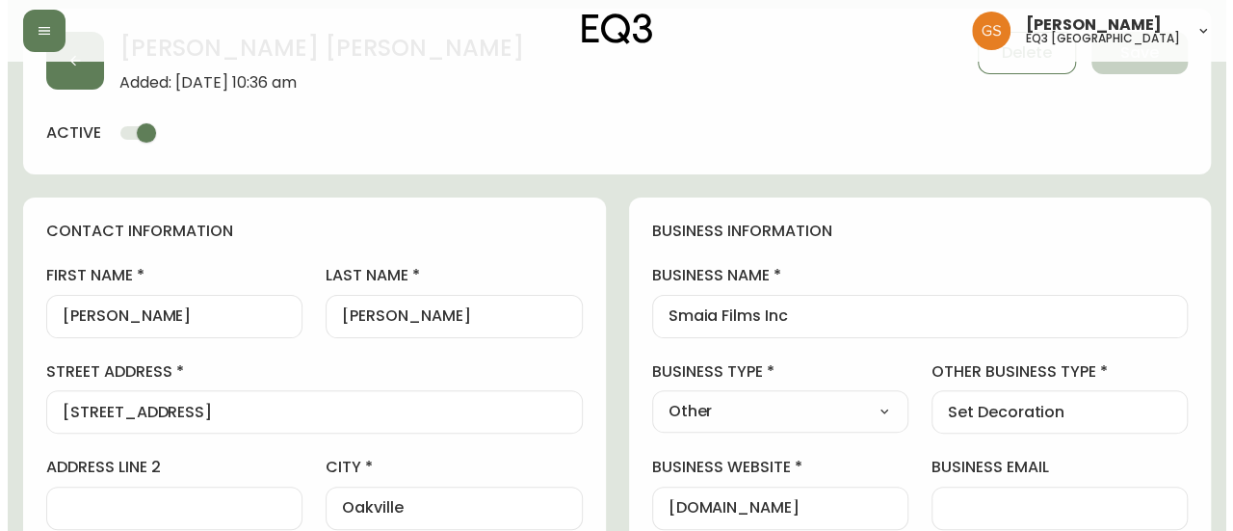
scroll to position [0, 0]
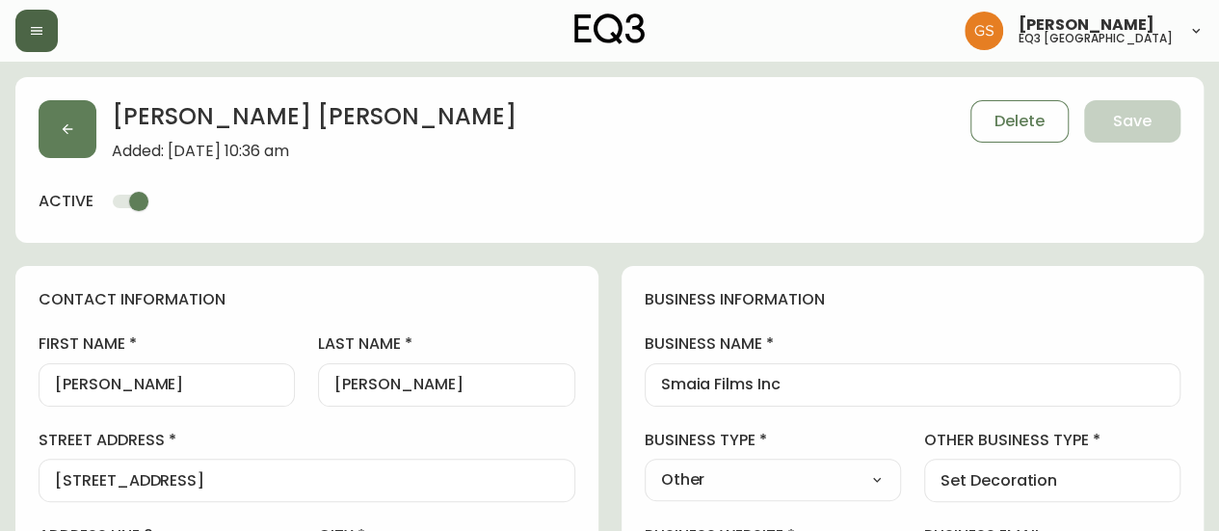
click at [49, 26] on button "button" at bounding box center [36, 31] width 42 height 42
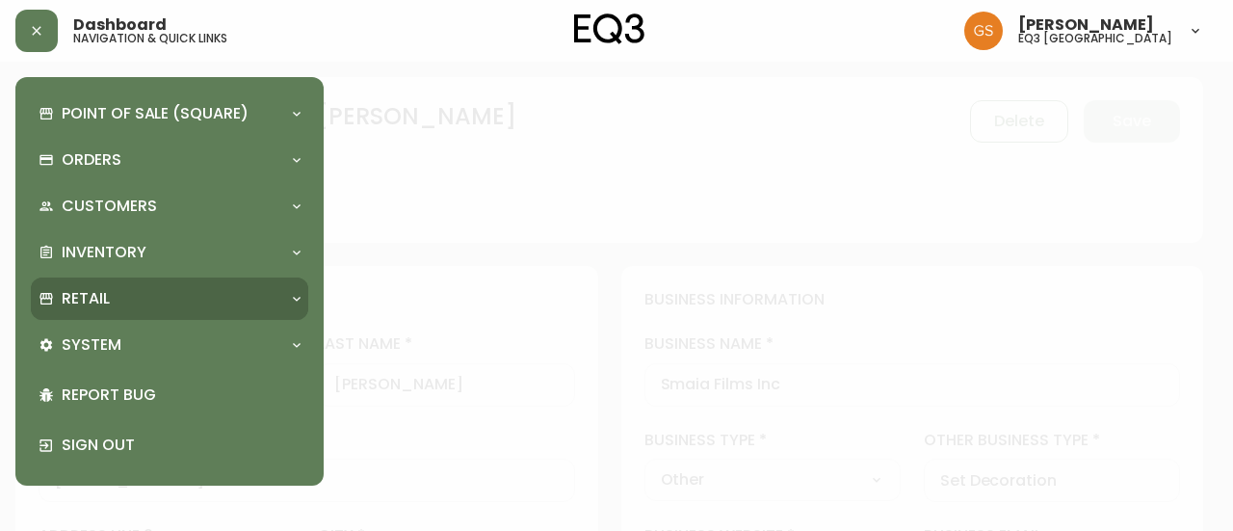
click at [177, 300] on div "Retail" at bounding box center [160, 298] width 243 height 21
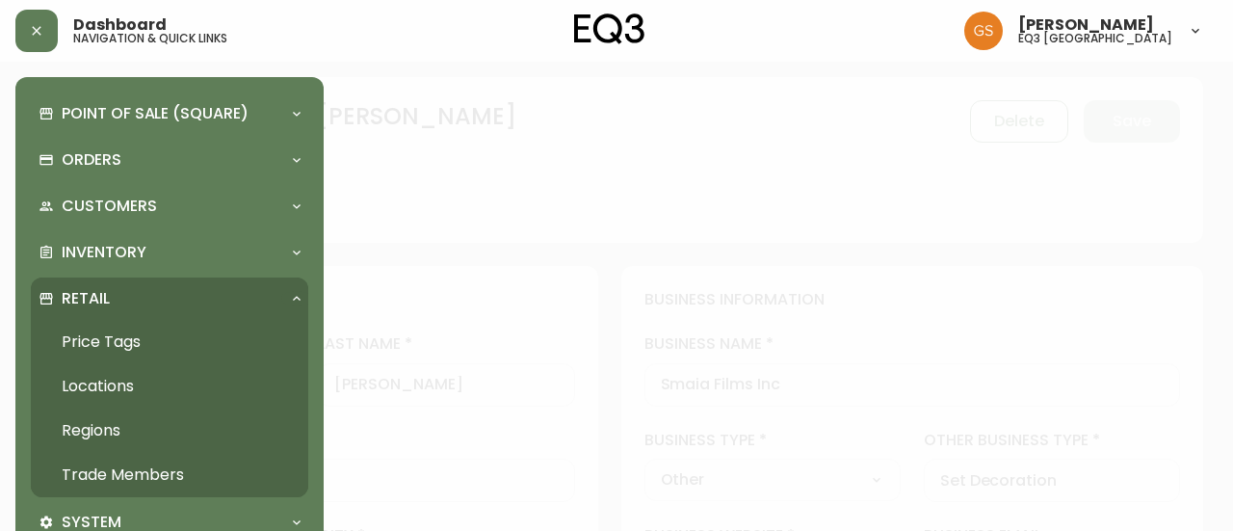
click at [160, 465] on link "Trade Members" at bounding box center [170, 475] width 278 height 44
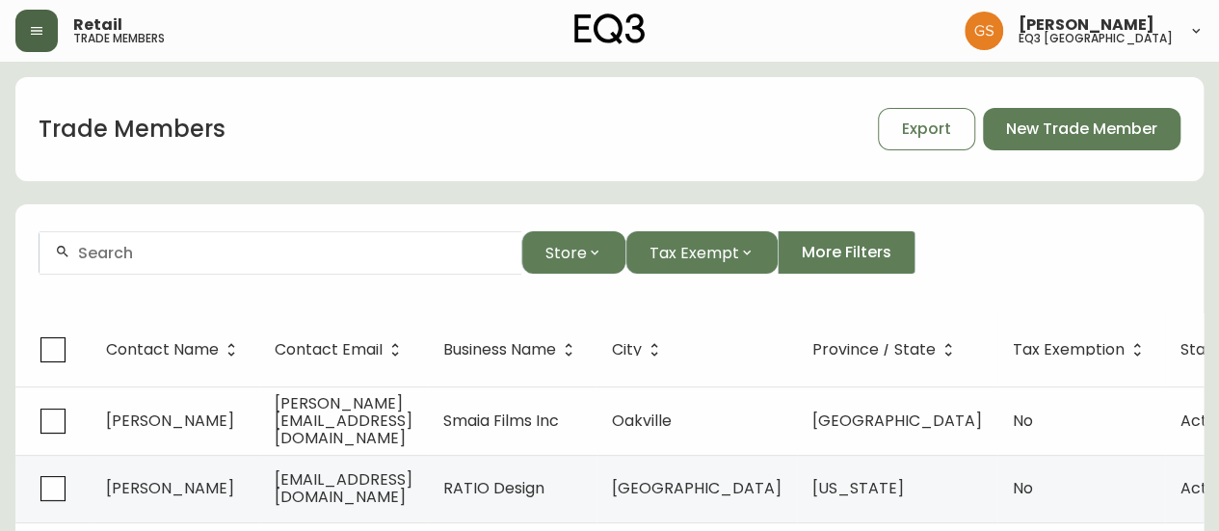
click at [42, 16] on button "button" at bounding box center [36, 31] width 42 height 42
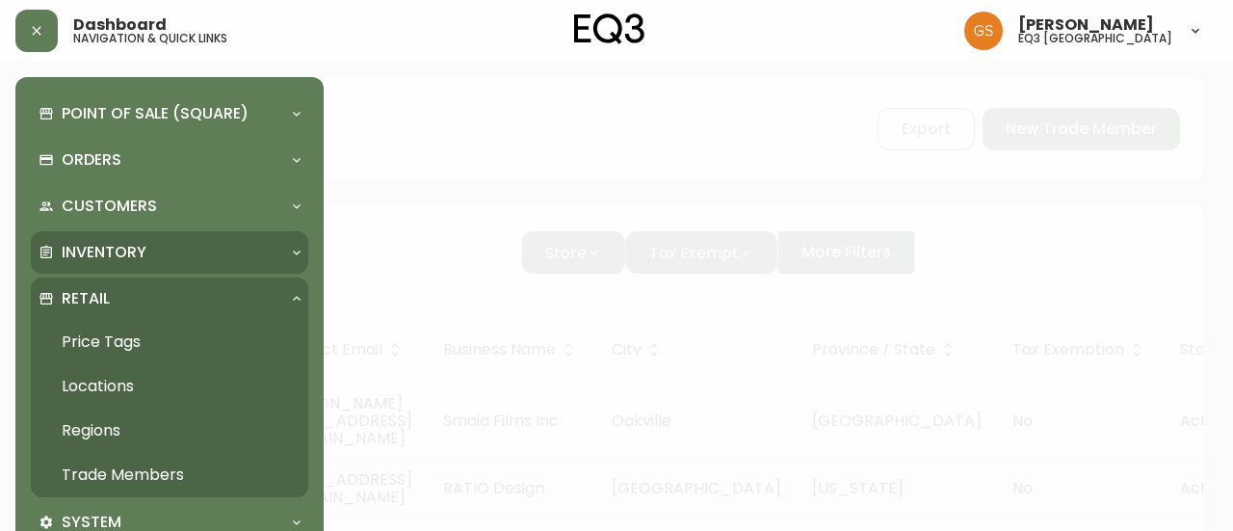
click at [152, 252] on div "Inventory" at bounding box center [160, 252] width 243 height 21
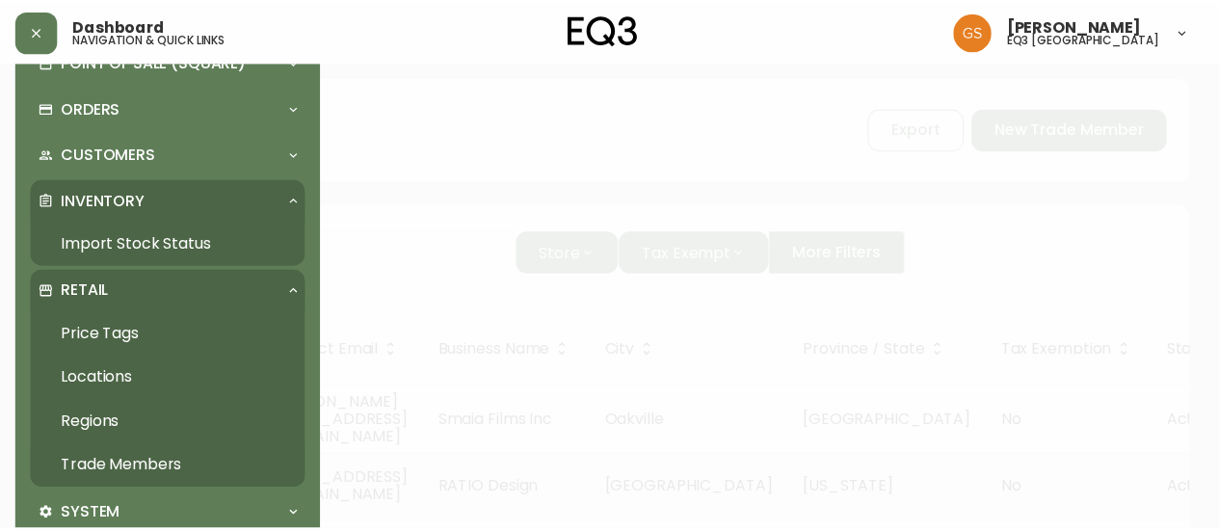
scroll to position [96, 0]
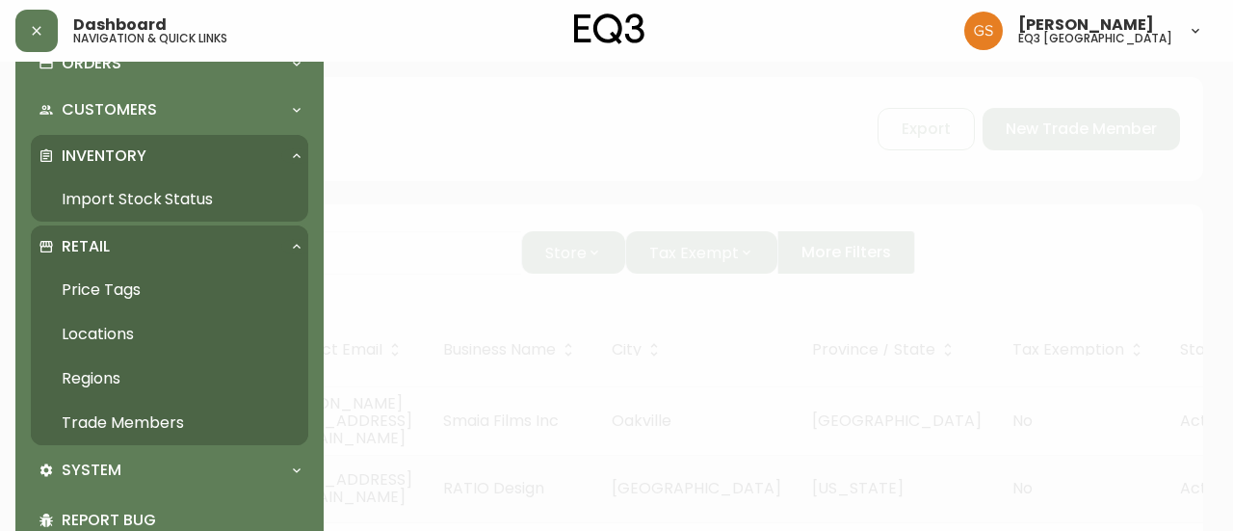
click at [173, 203] on link "Import Stock Status" at bounding box center [170, 199] width 278 height 44
